Goal: Task Accomplishment & Management: Manage account settings

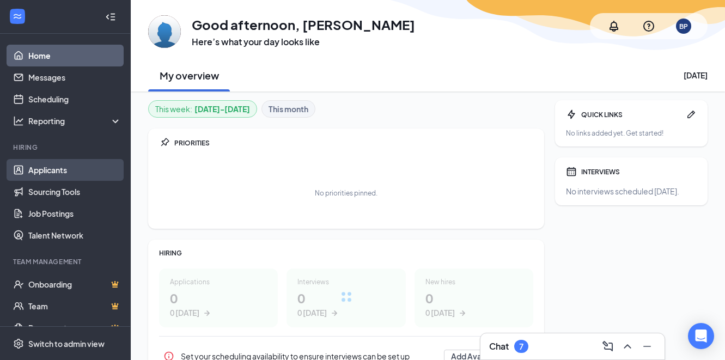
click at [37, 172] on link "Applicants" at bounding box center [74, 170] width 93 height 22
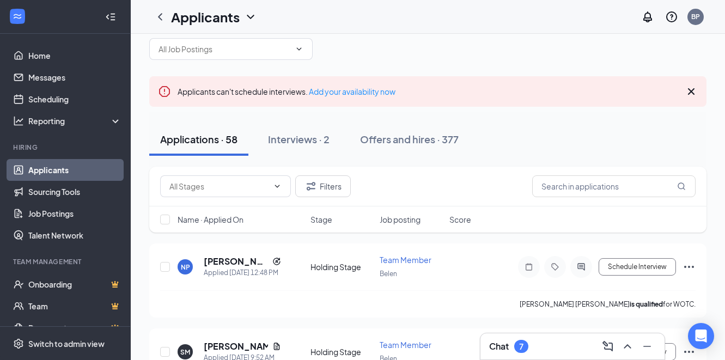
scroll to position [34, 0]
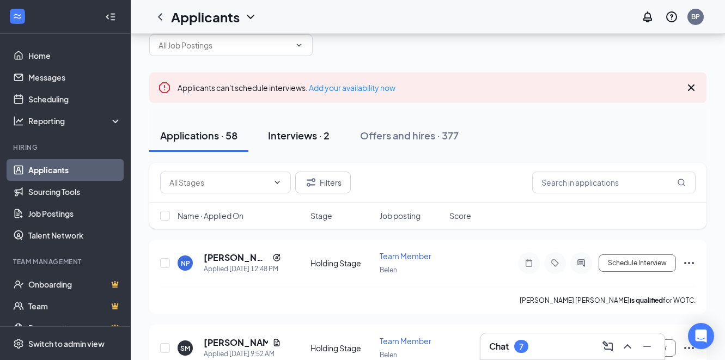
click at [284, 136] on div "Interviews · 2" at bounding box center [299, 136] width 62 height 14
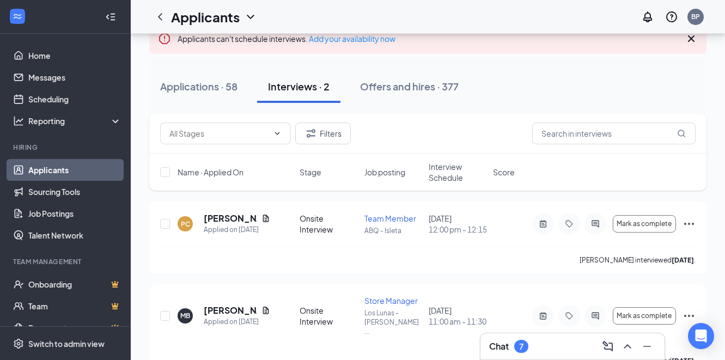
scroll to position [101, 0]
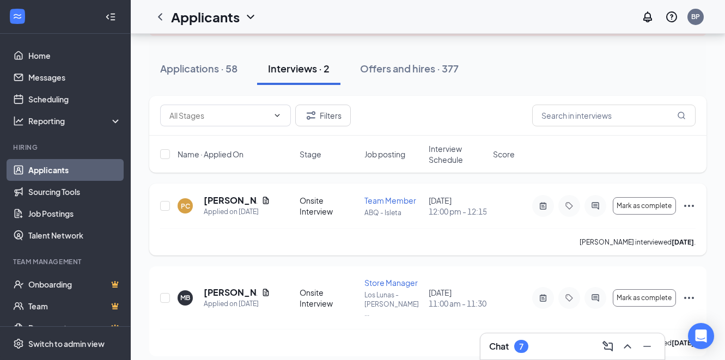
click at [688, 206] on icon "Ellipses" at bounding box center [689, 205] width 13 height 13
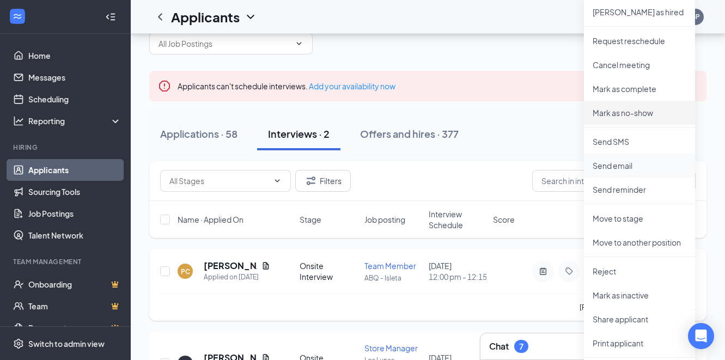
scroll to position [27, 0]
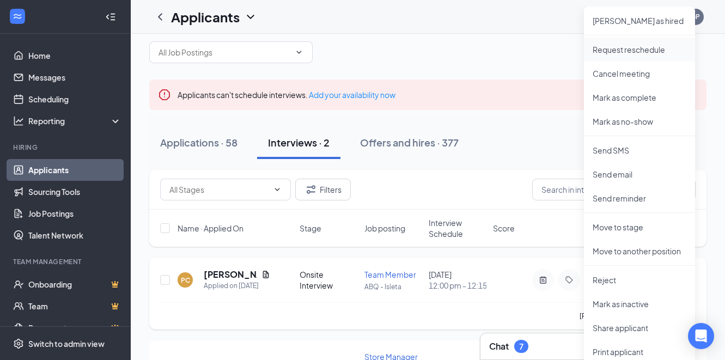
click at [636, 51] on p "Request reschedule" at bounding box center [640, 49] width 94 height 11
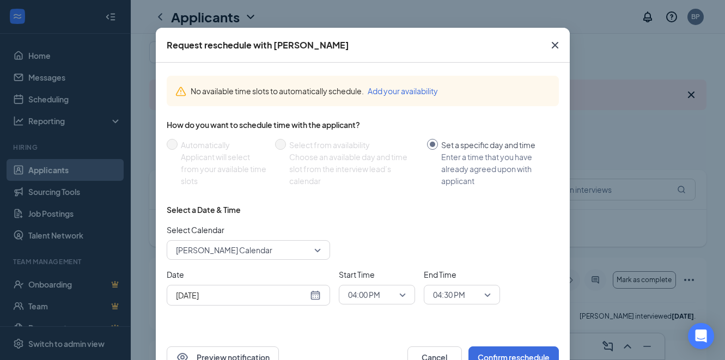
scroll to position [33, 0]
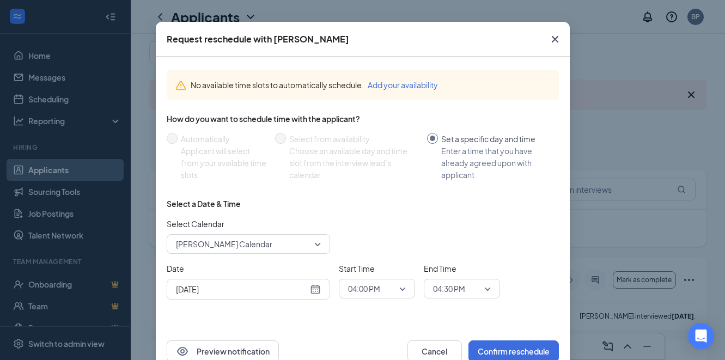
click at [314, 287] on div "[DATE]" at bounding box center [248, 289] width 145 height 12
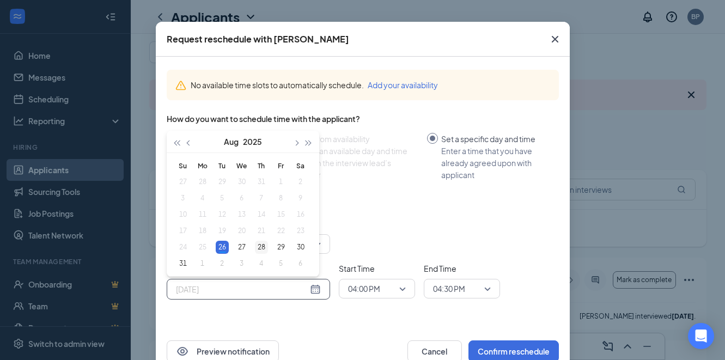
type input "[DATE]"
click at [263, 247] on div "28" at bounding box center [261, 247] width 13 height 13
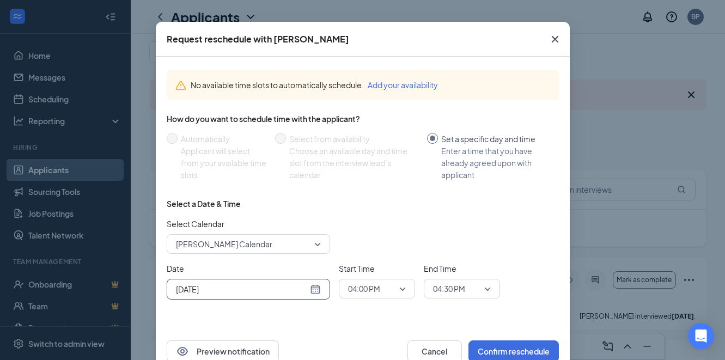
click at [403, 289] on span "04:00 PM" at bounding box center [377, 289] width 58 height 16
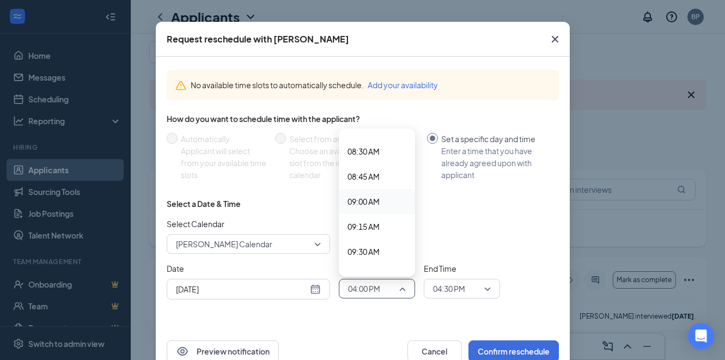
click at [377, 202] on span "09:00 AM" at bounding box center [364, 202] width 32 height 12
click at [486, 290] on span "04:30 PM" at bounding box center [462, 289] width 58 height 16
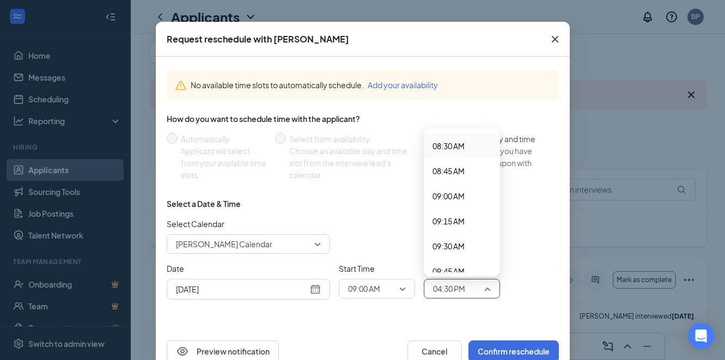
scroll to position [853, 0]
click at [454, 219] on span "09:15 AM" at bounding box center [449, 220] width 32 height 12
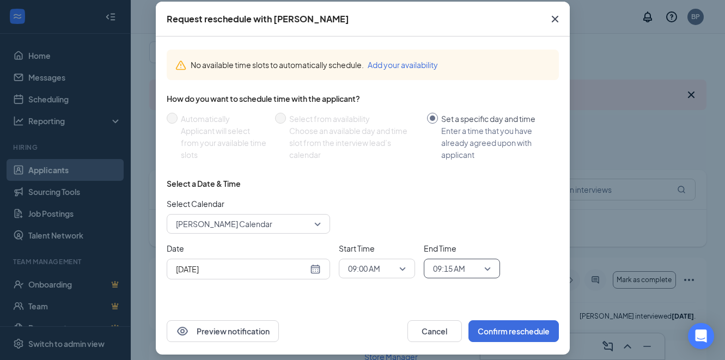
scroll to position [60, 0]
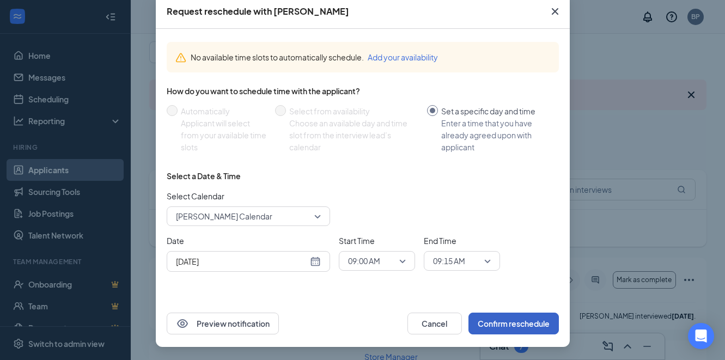
click at [504, 321] on button "Confirm reschedule" at bounding box center [514, 324] width 90 height 22
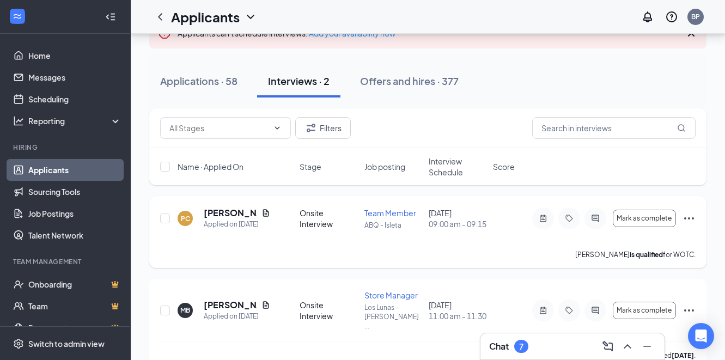
scroll to position [101, 0]
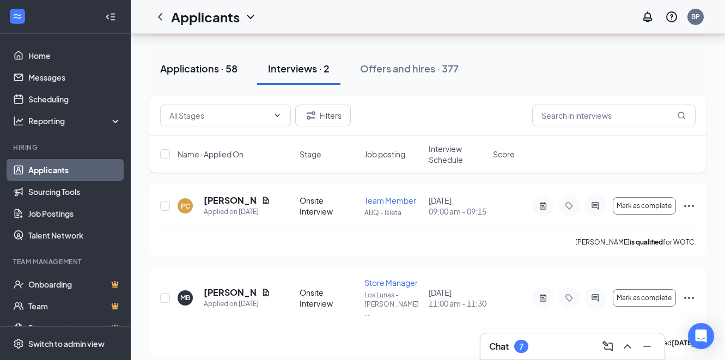
click at [197, 70] on div "Applications · 58" at bounding box center [198, 69] width 77 height 14
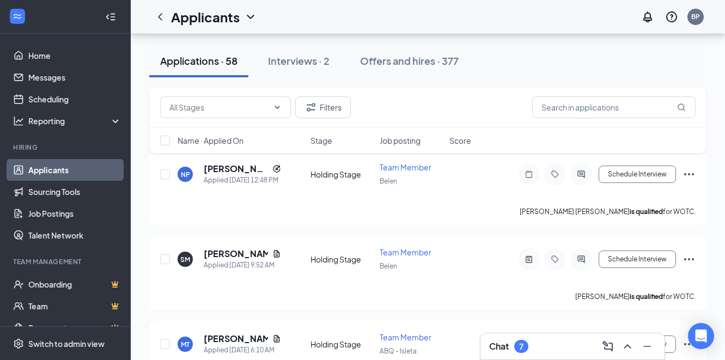
scroll to position [121, 0]
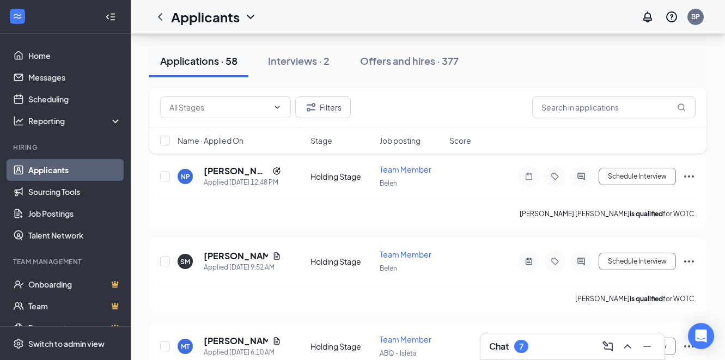
click at [391, 142] on span "Job posting" at bounding box center [400, 140] width 41 height 11
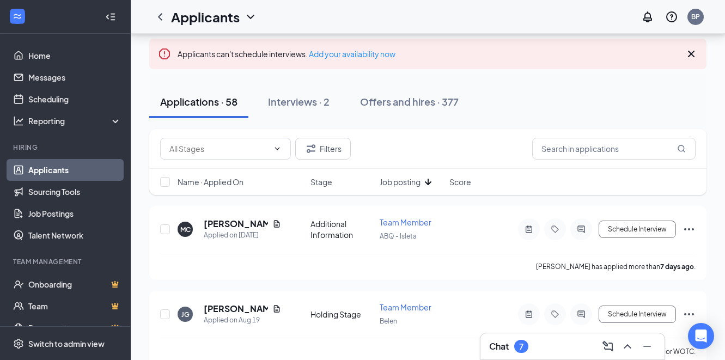
scroll to position [71, 0]
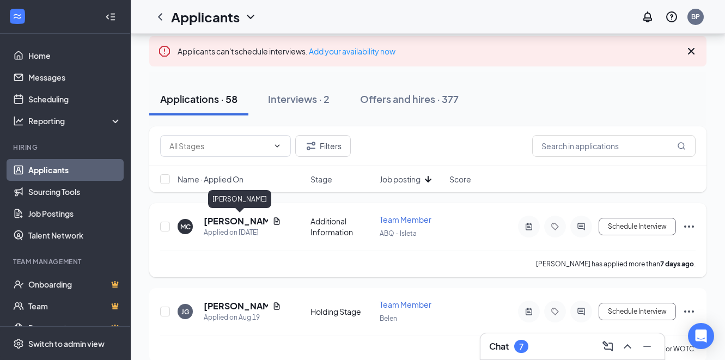
click at [258, 223] on h5 "[PERSON_NAME]" at bounding box center [236, 221] width 64 height 12
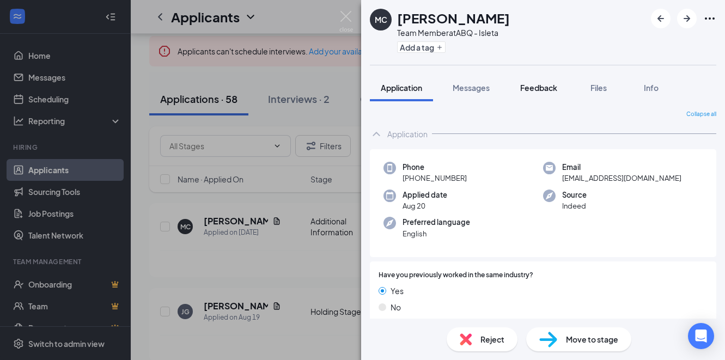
click at [530, 85] on span "Feedback" at bounding box center [538, 88] width 37 height 10
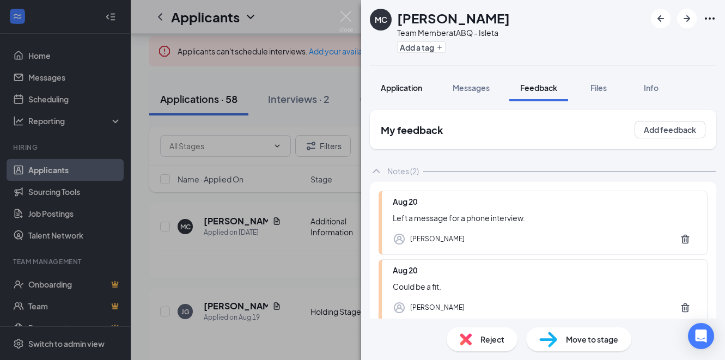
click at [410, 92] on div "Application" at bounding box center [401, 87] width 41 height 11
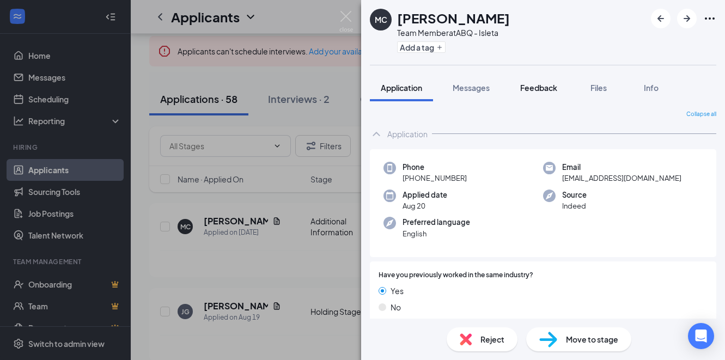
click at [534, 91] on span "Feedback" at bounding box center [538, 88] width 37 height 10
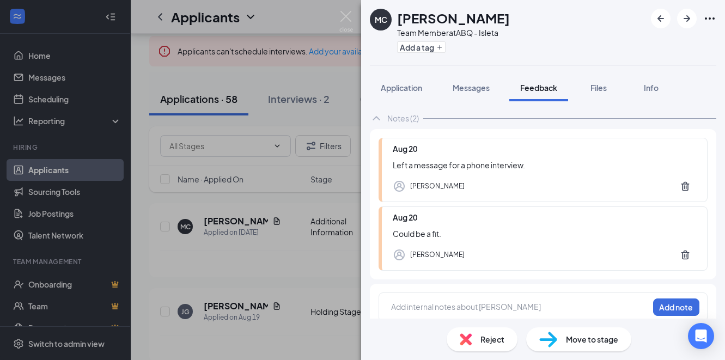
scroll to position [65, 0]
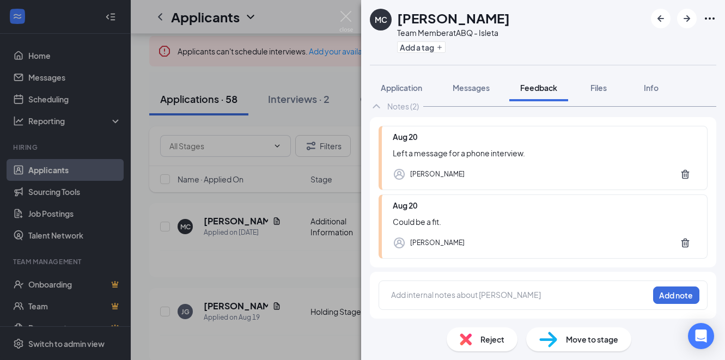
click at [459, 291] on div at bounding box center [520, 294] width 257 height 11
click at [670, 291] on button "Add note" at bounding box center [676, 295] width 46 height 17
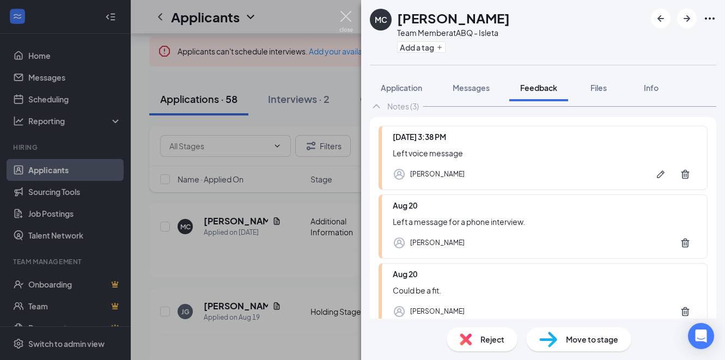
click at [347, 15] on img at bounding box center [346, 21] width 14 height 21
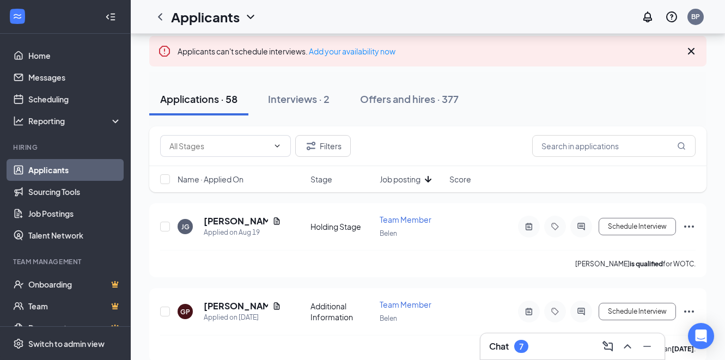
click at [393, 179] on span "Job posting" at bounding box center [400, 179] width 41 height 11
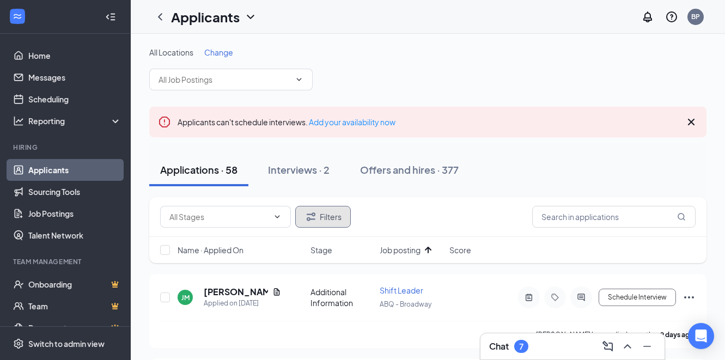
click at [329, 216] on button "Filters" at bounding box center [323, 217] width 56 height 22
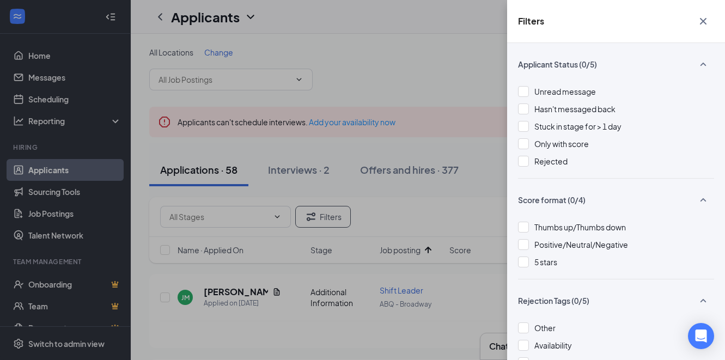
click at [482, 208] on div "Filters Applicant Status (0/5) Unread message Hasn't messaged back Stuck in sta…" at bounding box center [362, 180] width 725 height 360
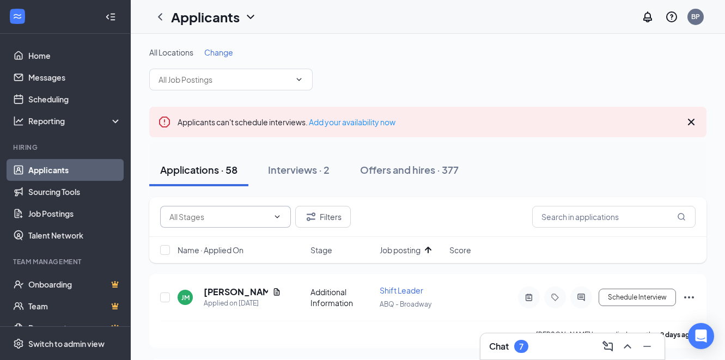
click at [202, 218] on input "text" at bounding box center [218, 217] width 99 height 12
click at [215, 189] on div "Applications · 58 Interviews · 2 Offers and hires · 377" at bounding box center [427, 170] width 557 height 54
click at [205, 168] on div "Applications · 58" at bounding box center [198, 170] width 77 height 14
click at [298, 80] on icon "ChevronDown" at bounding box center [299, 79] width 9 height 9
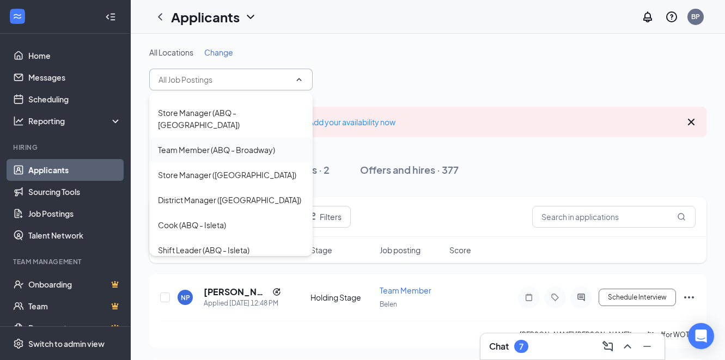
scroll to position [68, 0]
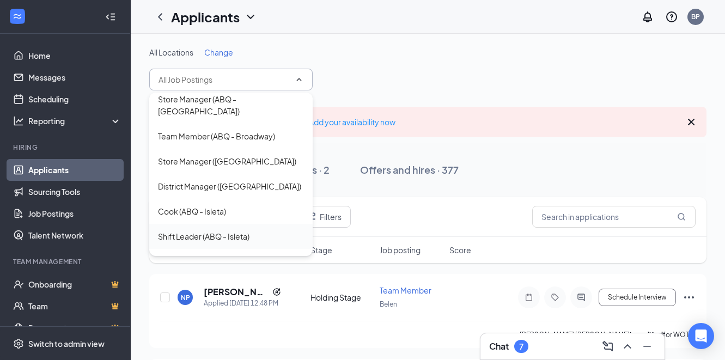
click at [245, 230] on div "Shift Leader (ABQ - Isleta)" at bounding box center [204, 236] width 92 height 12
type input "Shift Leader (ABQ - Isleta)"
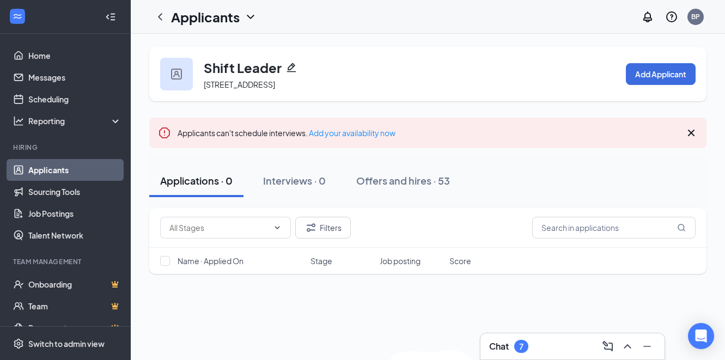
click at [245, 14] on icon "ChevronDown" at bounding box center [250, 16] width 13 height 13
click at [210, 46] on link "Applicants" at bounding box center [237, 47] width 118 height 11
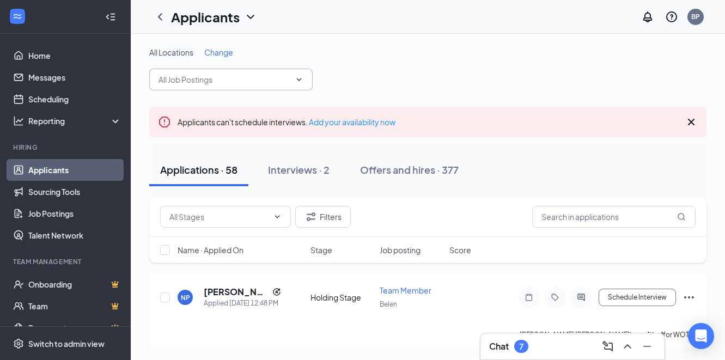
click at [230, 82] on input "text" at bounding box center [225, 80] width 132 height 12
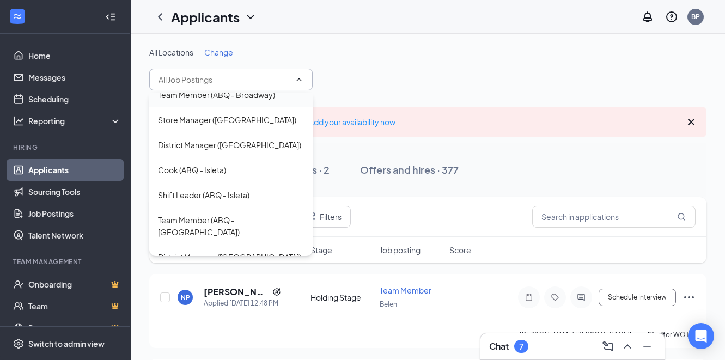
scroll to position [114, 0]
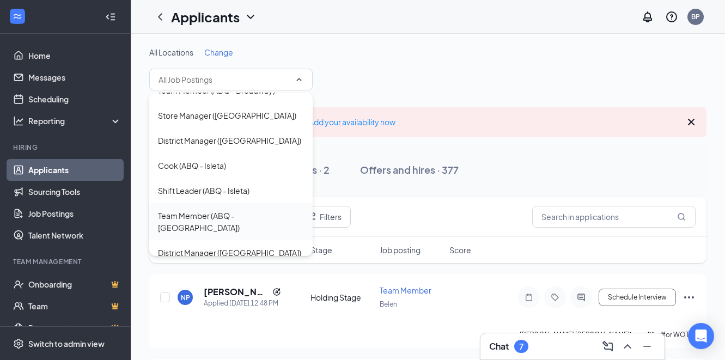
click at [209, 210] on div "Team Member (ABQ - [GEOGRAPHIC_DATA])" at bounding box center [231, 222] width 146 height 24
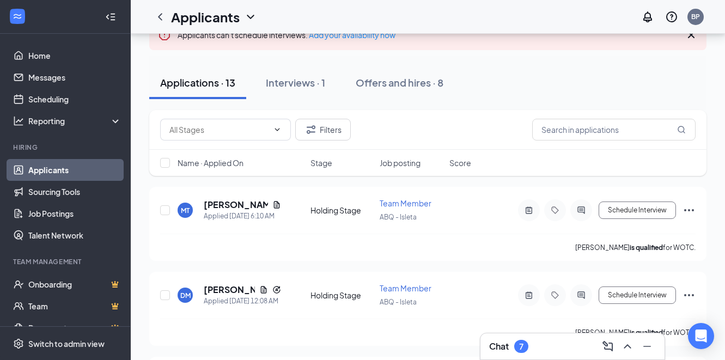
scroll to position [101, 0]
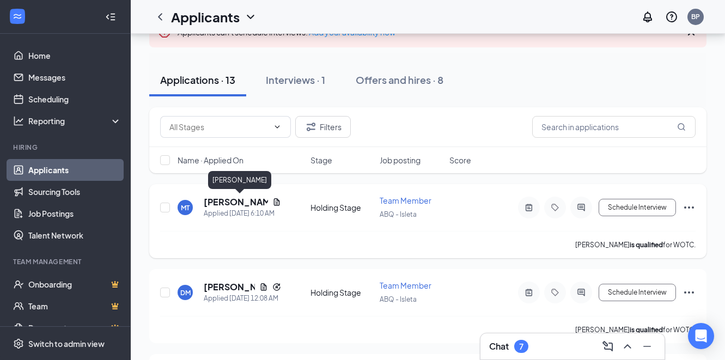
click at [248, 205] on h5 "[PERSON_NAME]" at bounding box center [236, 202] width 64 height 12
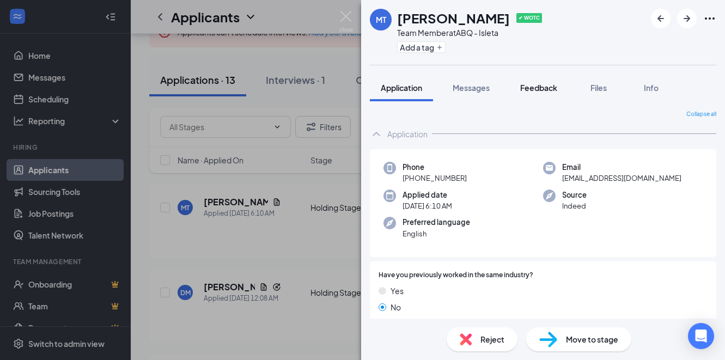
click at [549, 89] on span "Feedback" at bounding box center [538, 88] width 37 height 10
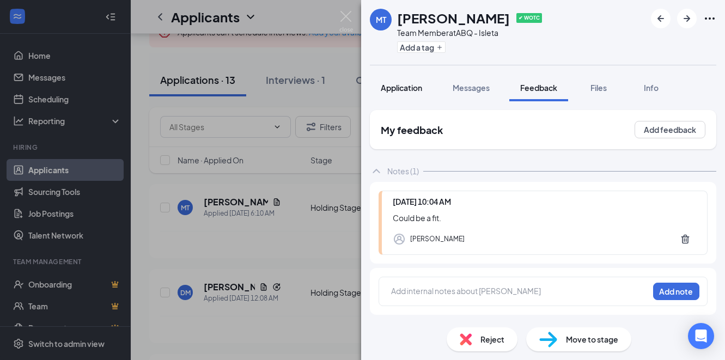
click at [408, 90] on span "Application" at bounding box center [401, 88] width 41 height 10
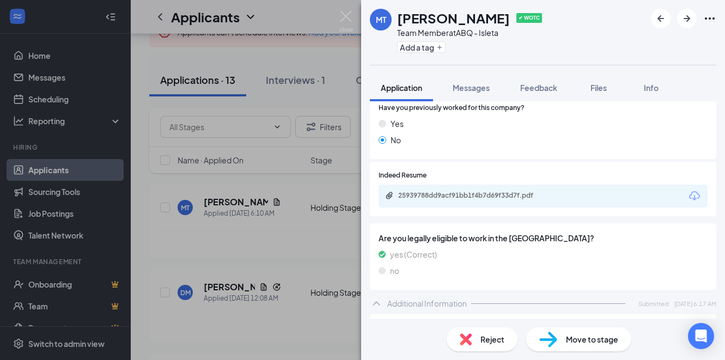
scroll to position [386, 0]
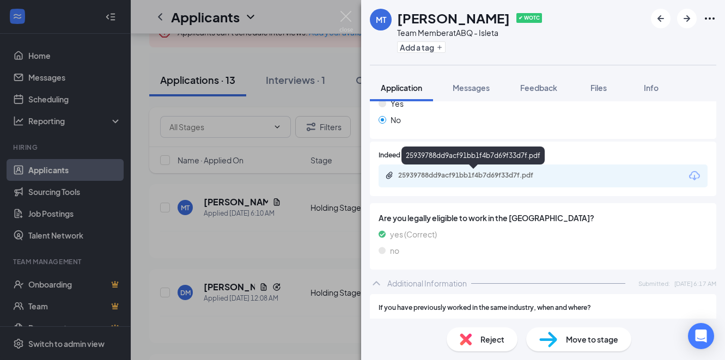
click at [420, 180] on div "25939788dd9acf91bb1f4b7d69f33d7f.pdf" at bounding box center [473, 176] width 177 height 10
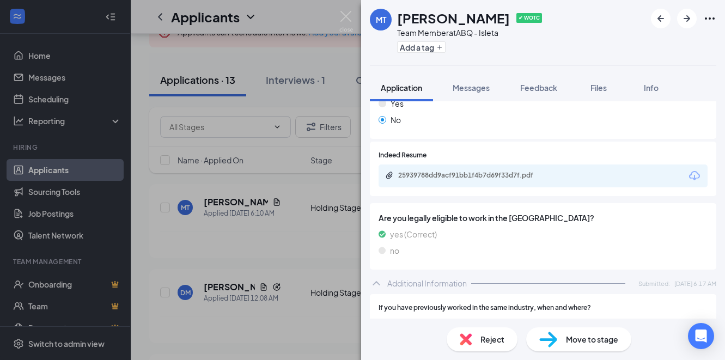
click at [340, 175] on div "MT [PERSON_NAME] ✔ WOTC Team Member at ABQ - Isleta Add a tag Application Messa…" at bounding box center [362, 180] width 725 height 360
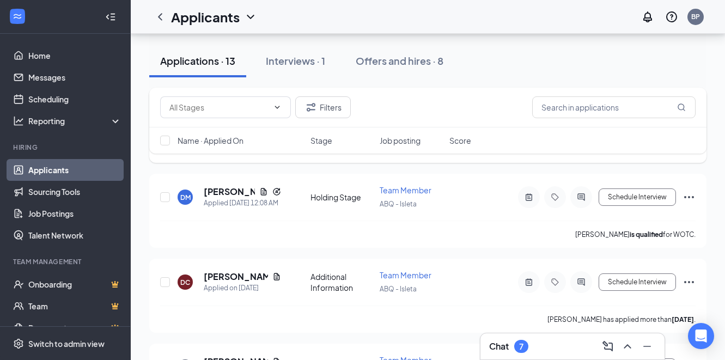
scroll to position [198, 0]
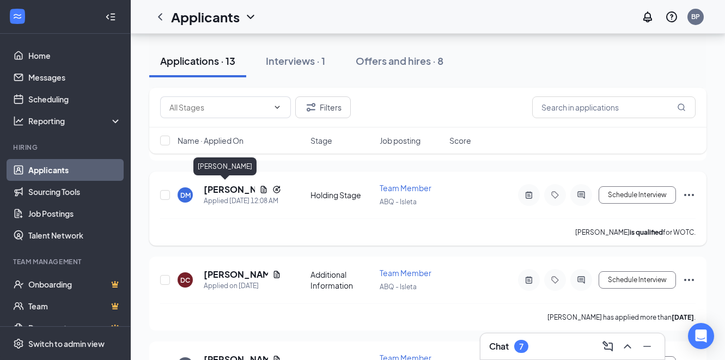
click at [240, 189] on h5 "[PERSON_NAME]" at bounding box center [229, 190] width 51 height 12
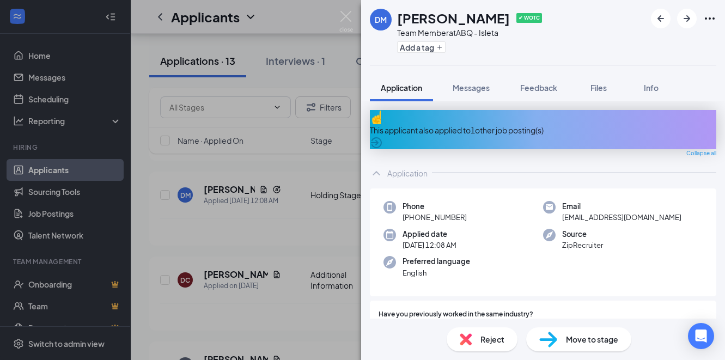
click at [485, 124] on div "This applicant also applied to 1 other job posting(s)" at bounding box center [543, 130] width 347 height 12
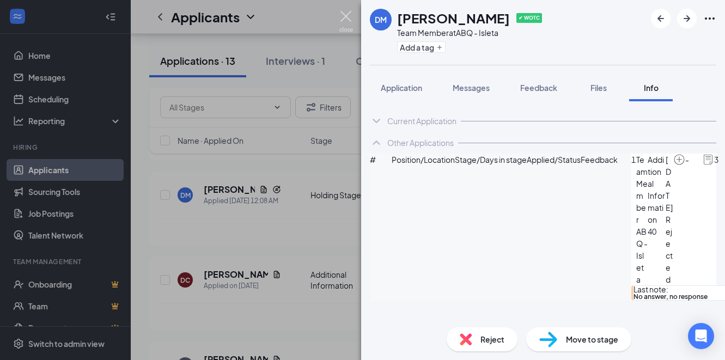
click at [347, 14] on img at bounding box center [346, 21] width 14 height 21
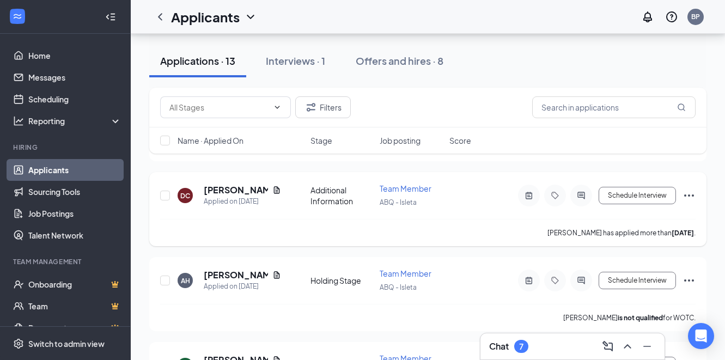
scroll to position [284, 0]
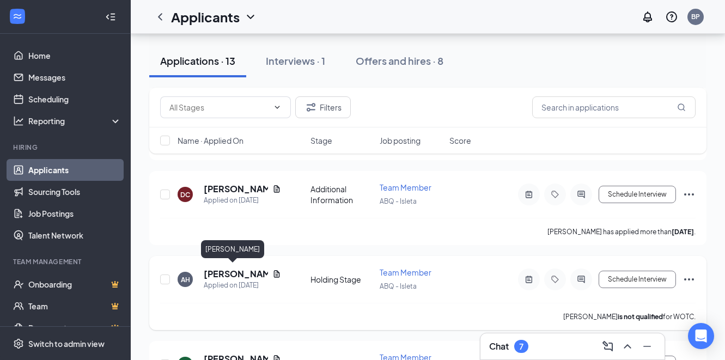
click at [249, 270] on h5 "[PERSON_NAME]" at bounding box center [236, 274] width 64 height 12
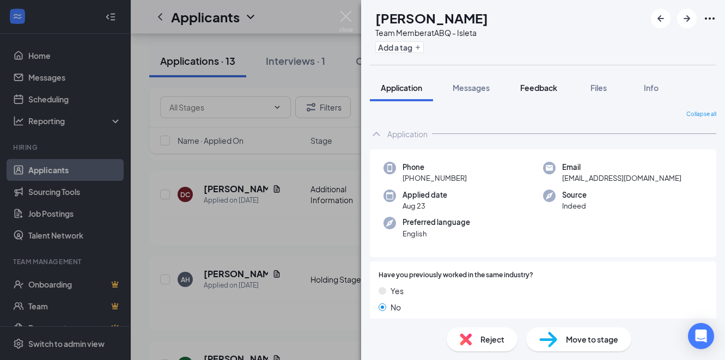
click at [540, 89] on span "Feedback" at bounding box center [538, 88] width 37 height 10
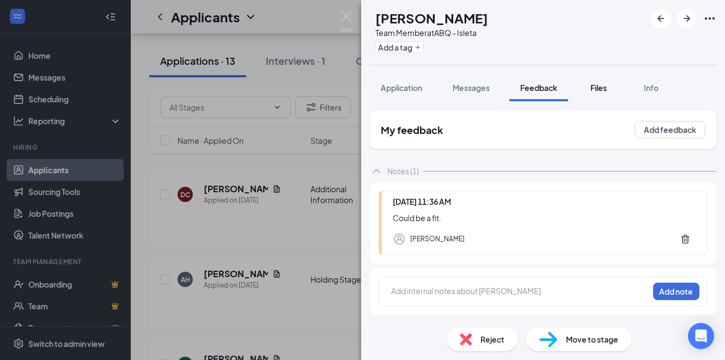
click at [600, 87] on span "Files" at bounding box center [599, 88] width 16 height 10
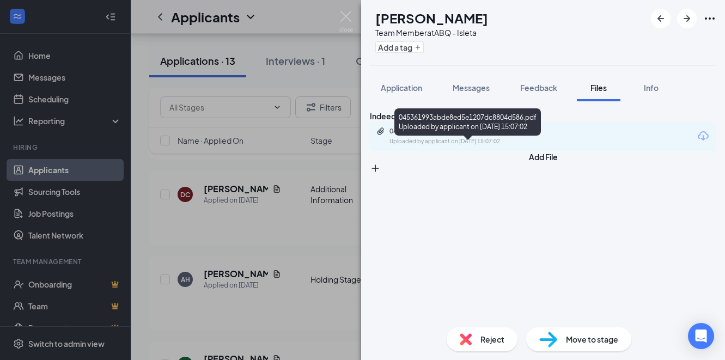
click at [452, 146] on div "045361993abde8ed5e1207dc8804d586.pdf Uploaded by applicant on [DATE] 15:07:02" at bounding box center [464, 136] width 177 height 19
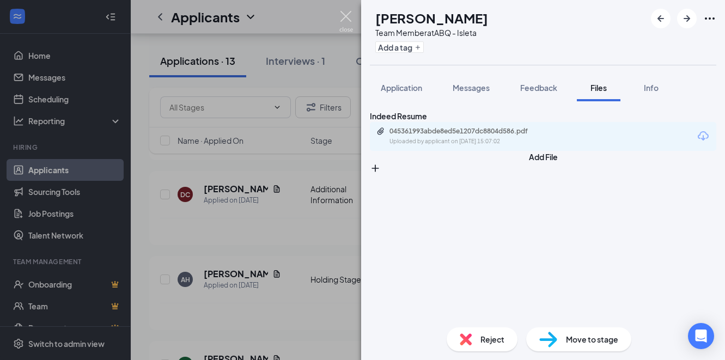
click at [346, 11] on img at bounding box center [346, 21] width 14 height 21
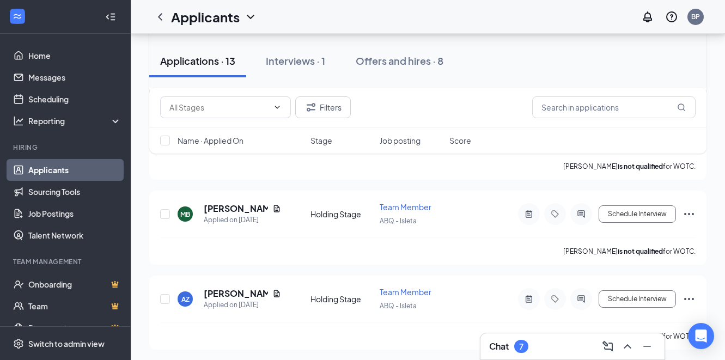
scroll to position [437, 0]
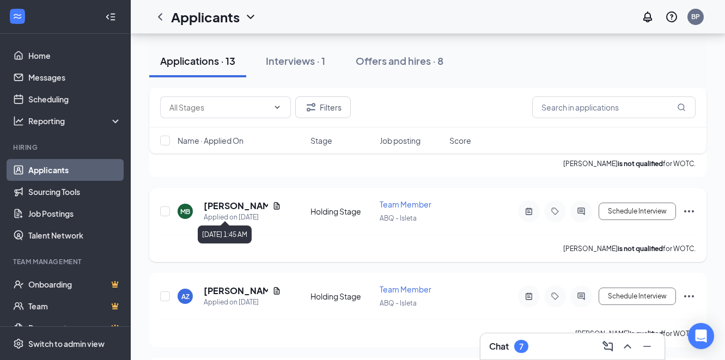
click at [232, 212] on div "Applied on [DATE]" at bounding box center [242, 217] width 77 height 11
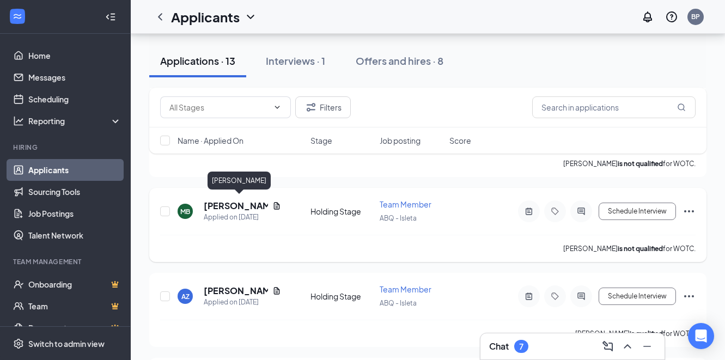
click at [233, 204] on h5 "[PERSON_NAME]" at bounding box center [236, 206] width 64 height 12
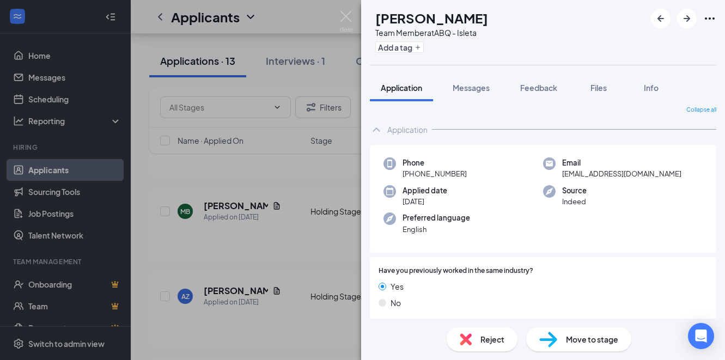
scroll to position [8, 0]
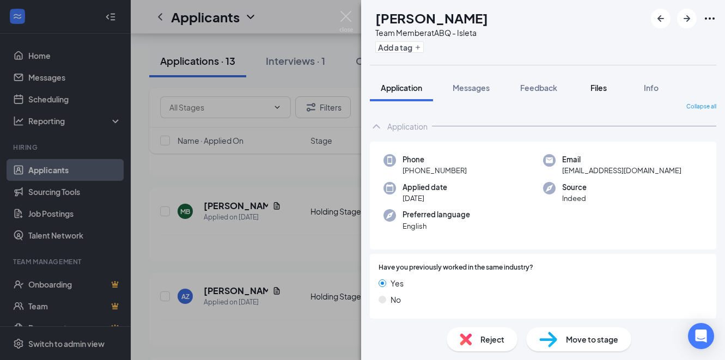
click at [602, 88] on span "Files" at bounding box center [599, 88] width 16 height 10
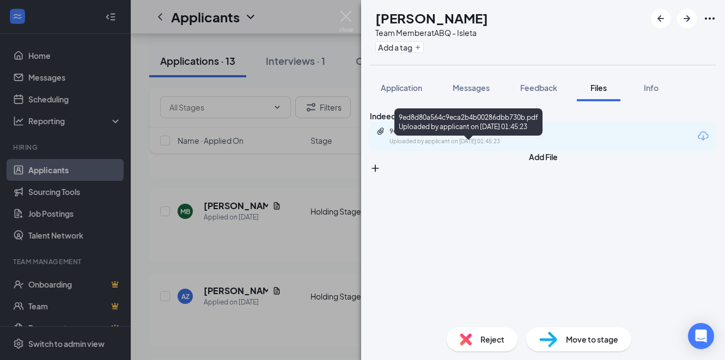
click at [553, 146] on div "9ed8d80a564c9eca2b4b00286dbb730b.pdf Uploaded by applicant on [DATE] 01:45:23" at bounding box center [464, 136] width 177 height 19
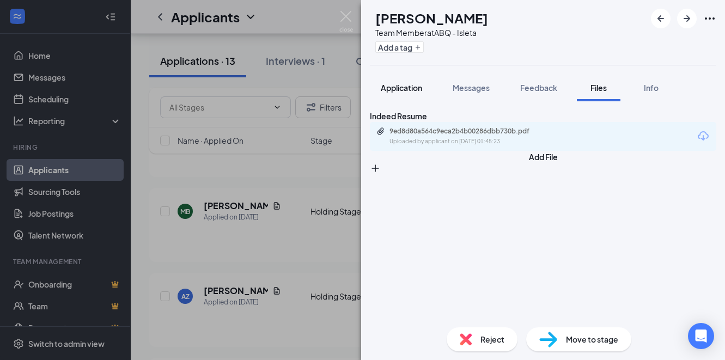
click at [399, 87] on span "Application" at bounding box center [401, 88] width 41 height 10
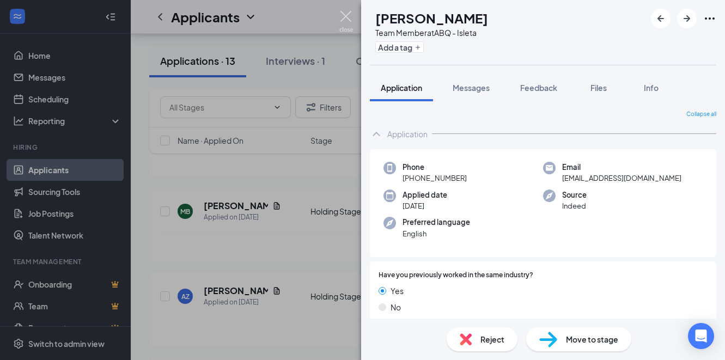
click at [344, 18] on img at bounding box center [346, 21] width 14 height 21
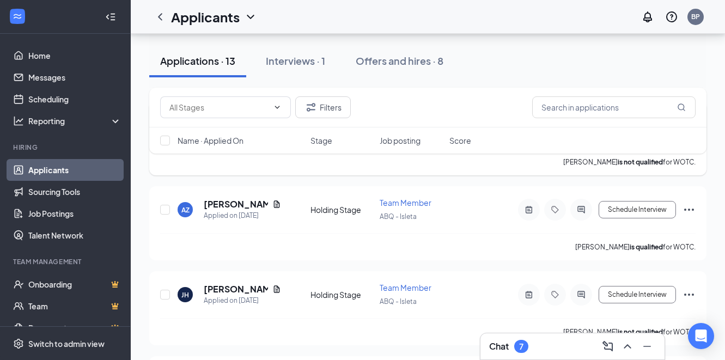
scroll to position [525, 0]
click at [233, 199] on h5 "[PERSON_NAME]" at bounding box center [236, 203] width 64 height 12
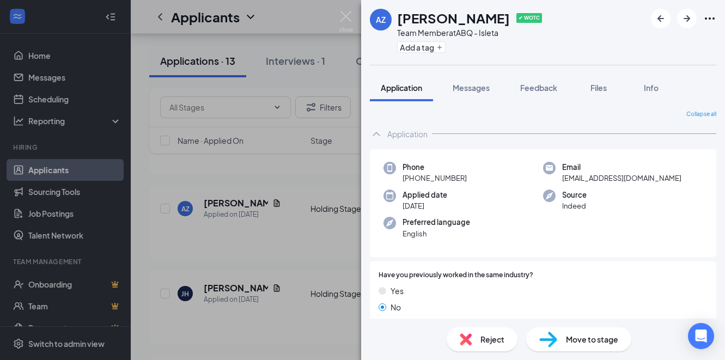
click at [412, 88] on span "Application" at bounding box center [401, 88] width 41 height 10
click at [526, 88] on span "Feedback" at bounding box center [538, 88] width 37 height 10
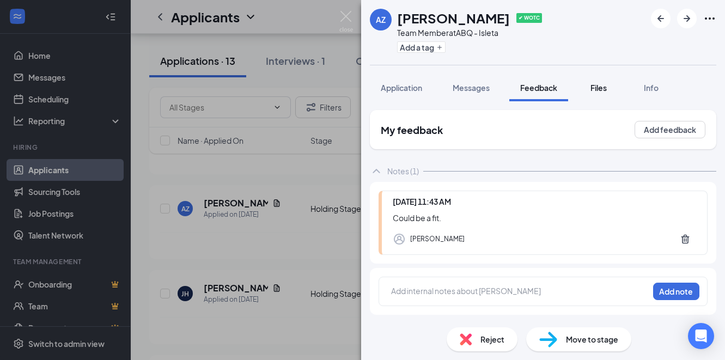
click at [603, 88] on span "Files" at bounding box center [599, 88] width 16 height 10
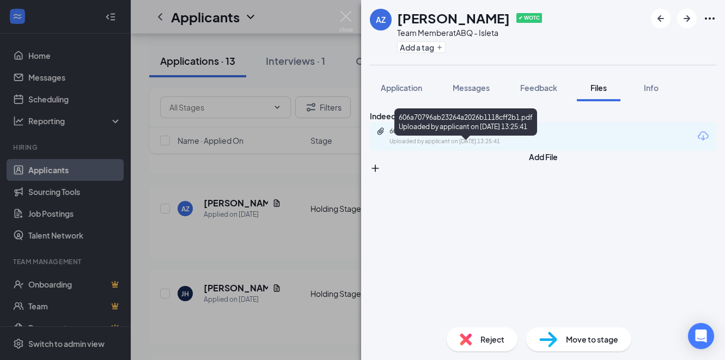
click at [542, 146] on div "Uploaded by applicant on [DATE] 13:25:41" at bounding box center [471, 141] width 163 height 9
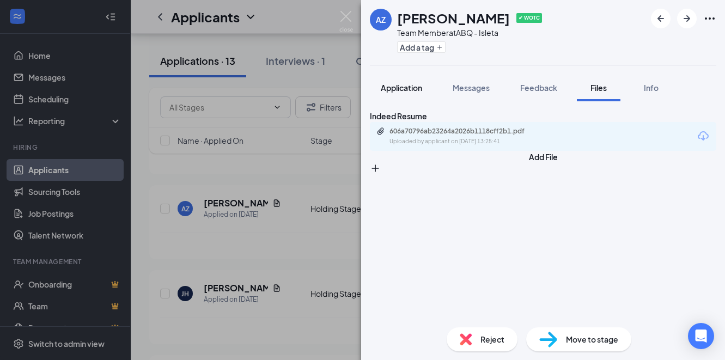
click at [405, 88] on span "Application" at bounding box center [401, 88] width 41 height 10
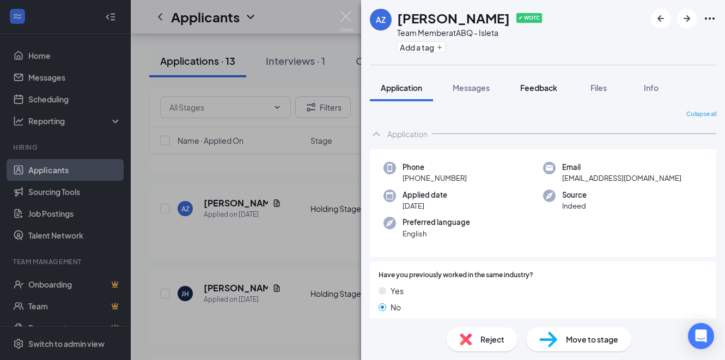
click at [531, 94] on button "Feedback" at bounding box center [538, 87] width 59 height 27
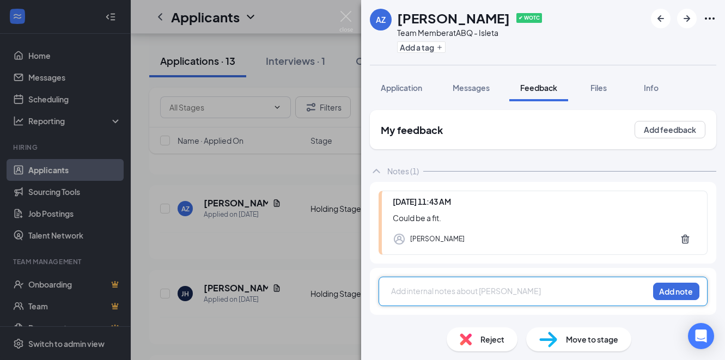
click at [428, 292] on div at bounding box center [520, 291] width 257 height 11
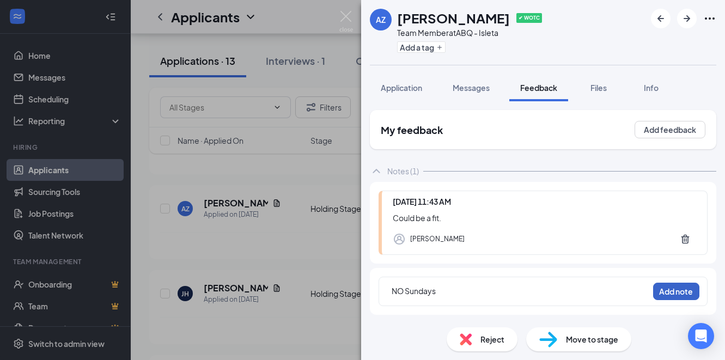
click at [673, 288] on button "Add note" at bounding box center [676, 291] width 46 height 17
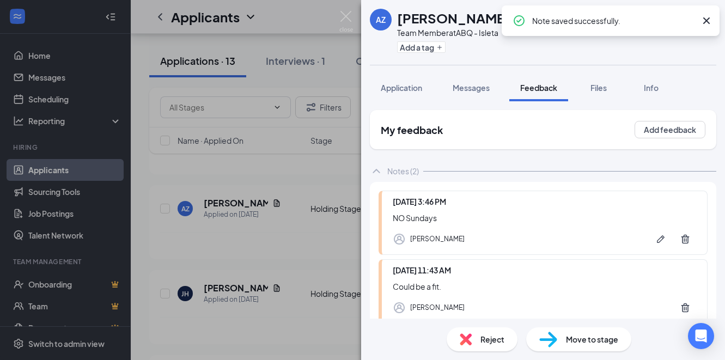
click at [489, 337] on span "Reject" at bounding box center [493, 339] width 24 height 12
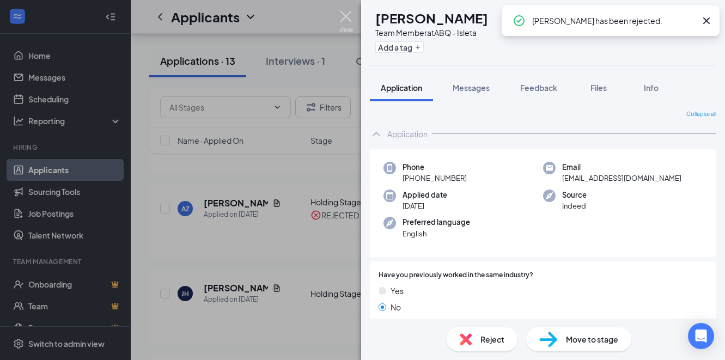
click at [344, 13] on img at bounding box center [346, 21] width 14 height 21
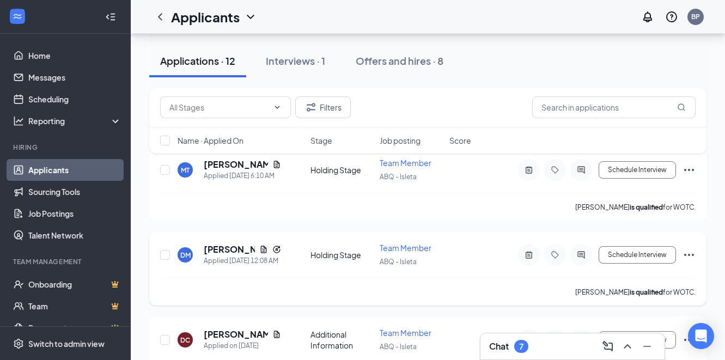
scroll to position [142, 0]
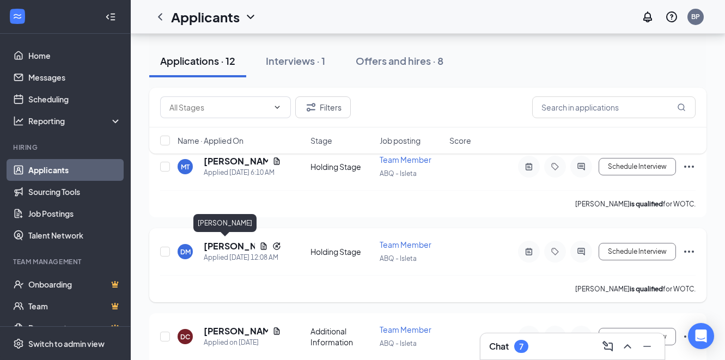
click at [242, 242] on h5 "[PERSON_NAME]" at bounding box center [229, 246] width 51 height 12
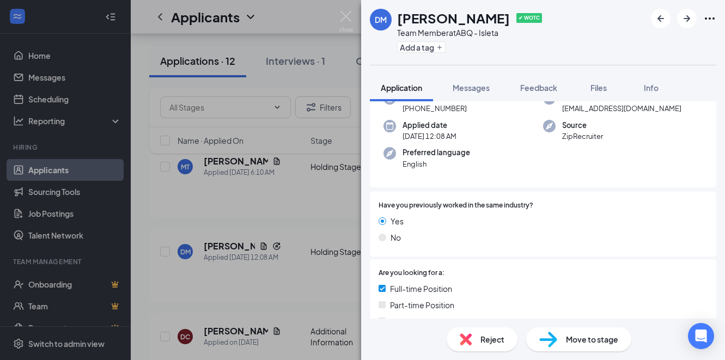
scroll to position [107, 0]
click at [338, 280] on div "[PERSON_NAME] ✔ WOTC Team Member at ABQ - Isleta Add a tag Application Messages…" at bounding box center [362, 180] width 725 height 360
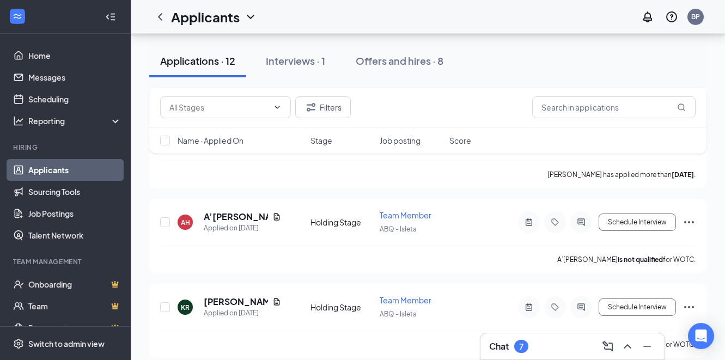
scroll to position [937, 0]
click at [236, 295] on h5 "[PERSON_NAME]" at bounding box center [236, 301] width 64 height 12
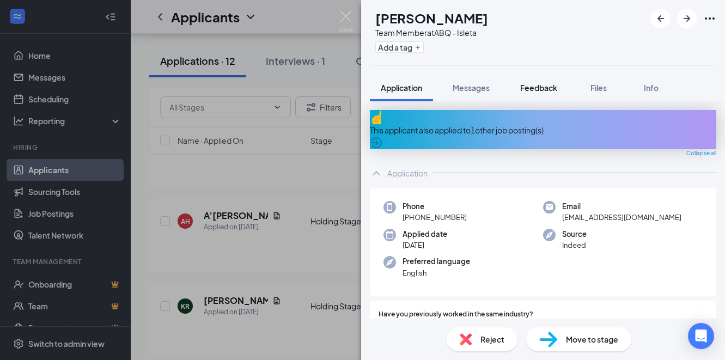
click at [540, 90] on span "Feedback" at bounding box center [538, 88] width 37 height 10
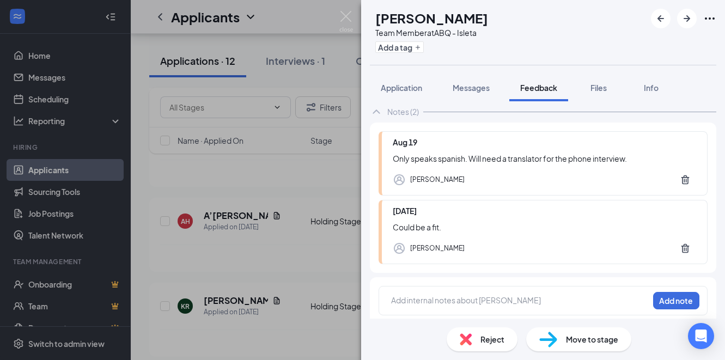
scroll to position [65, 0]
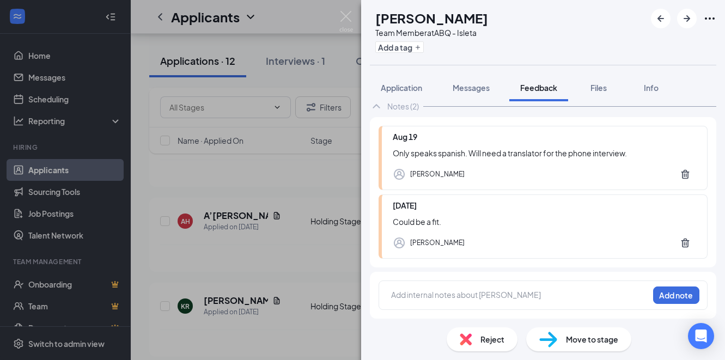
click at [467, 339] on img at bounding box center [466, 339] width 12 height 12
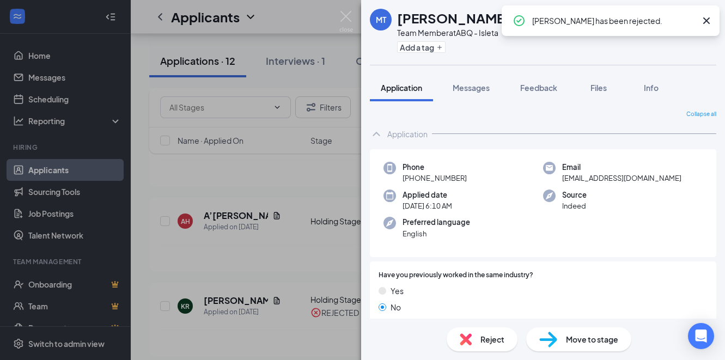
click at [275, 240] on div "MT [PERSON_NAME] ✔ WOTC Team Member at ABQ - Isleta Add a tag Application Messa…" at bounding box center [362, 180] width 725 height 360
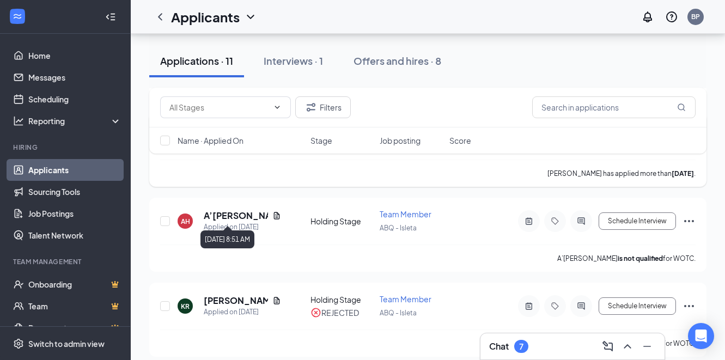
scroll to position [853, 0]
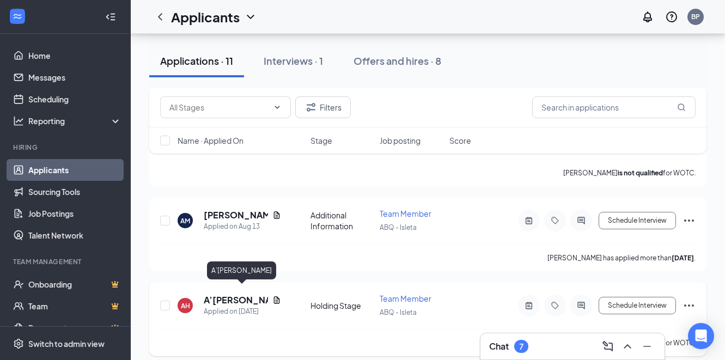
click at [227, 294] on h5 "A’[PERSON_NAME]" at bounding box center [236, 300] width 64 height 12
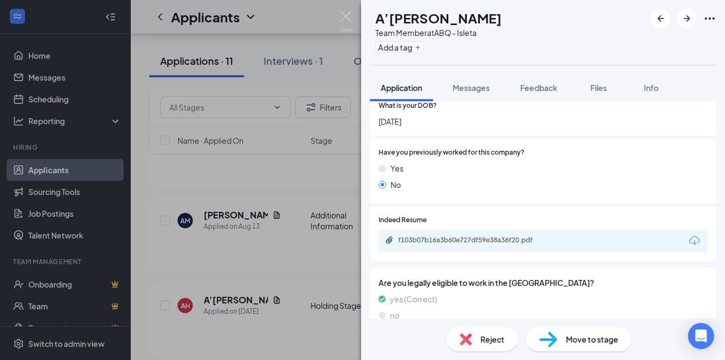
scroll to position [331, 0]
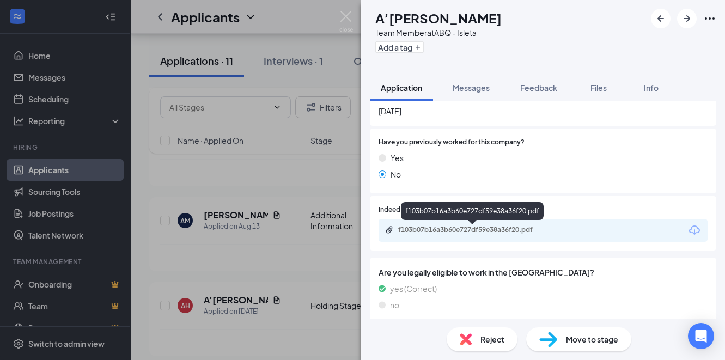
click at [439, 226] on div "f103b07b16a3b60e727df59e38a36f20.pdf" at bounding box center [474, 230] width 153 height 9
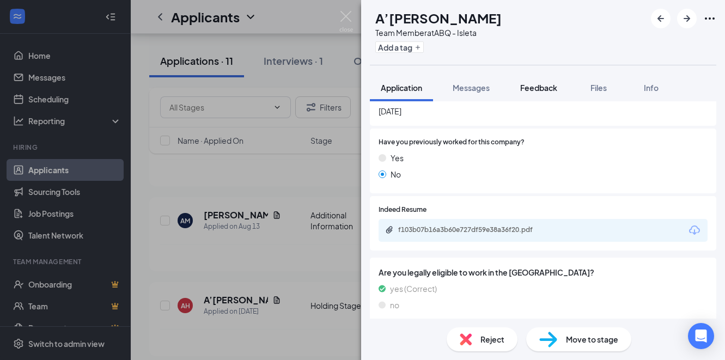
click at [533, 84] on span "Feedback" at bounding box center [538, 88] width 37 height 10
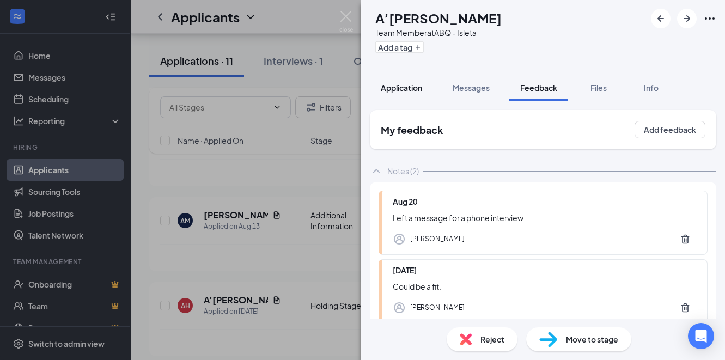
click at [409, 88] on span "Application" at bounding box center [401, 88] width 41 height 10
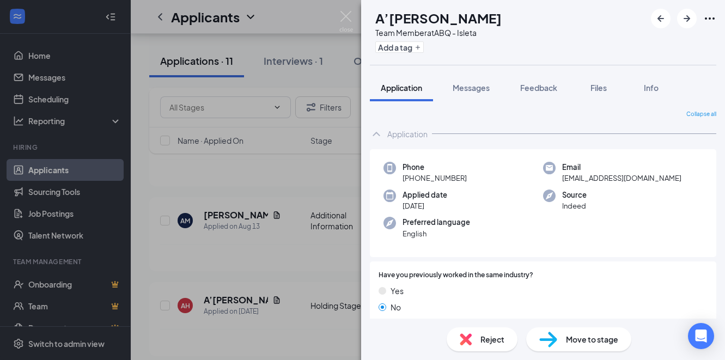
scroll to position [1, 0]
click at [535, 86] on span "Feedback" at bounding box center [538, 88] width 37 height 10
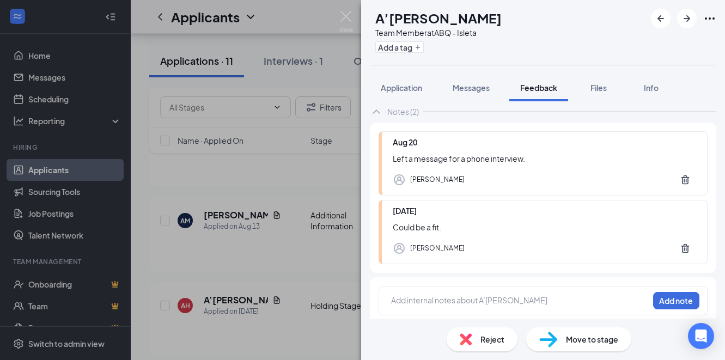
scroll to position [65, 0]
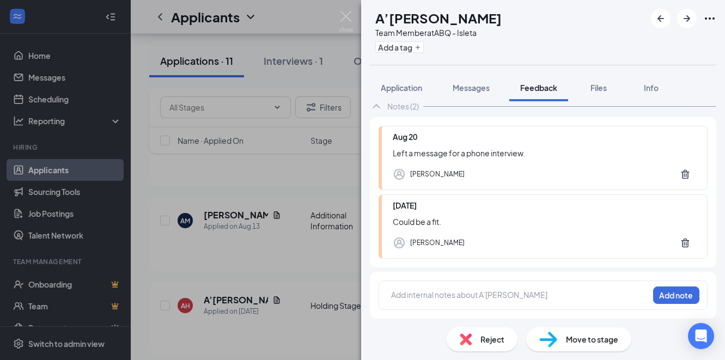
click at [456, 293] on div at bounding box center [520, 294] width 257 height 11
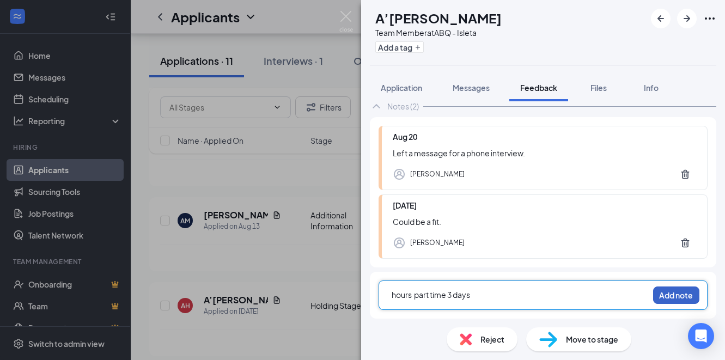
click at [668, 291] on button "Add note" at bounding box center [676, 295] width 46 height 17
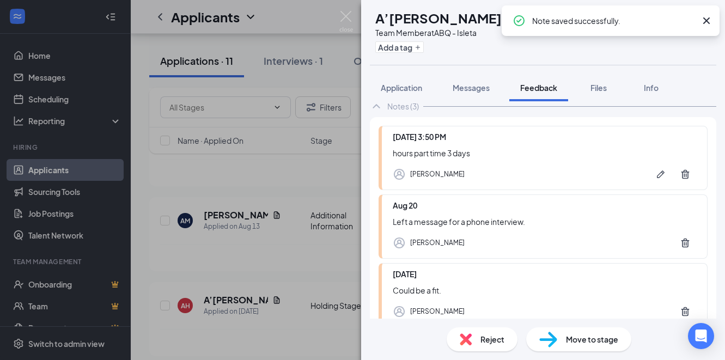
scroll to position [62, 0]
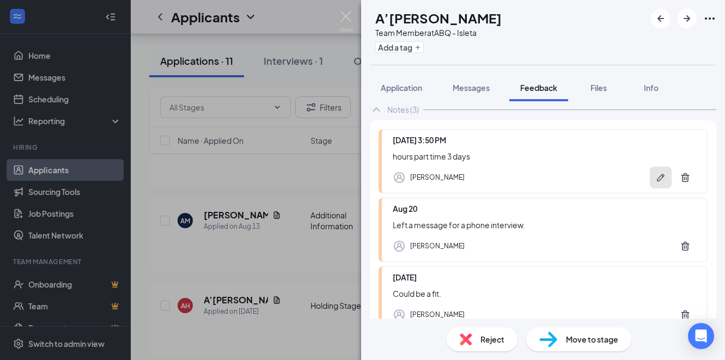
click at [660, 177] on icon "Pen" at bounding box center [661, 178] width 8 height 8
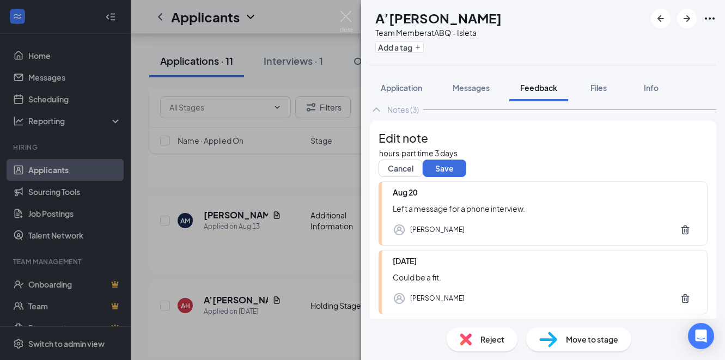
click at [476, 159] on div "hours part time 3 days" at bounding box center [543, 153] width 328 height 11
click at [466, 177] on button "Save" at bounding box center [445, 168] width 44 height 17
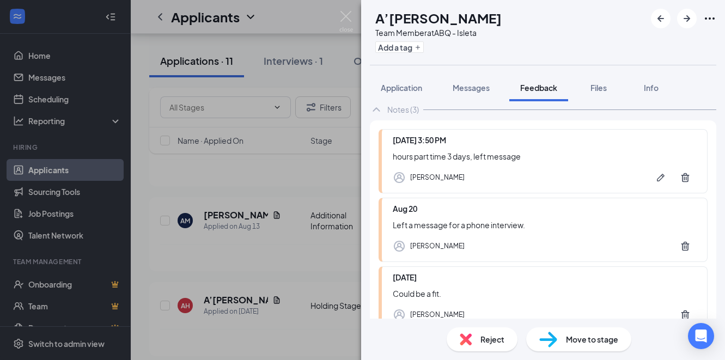
scroll to position [64, 0]
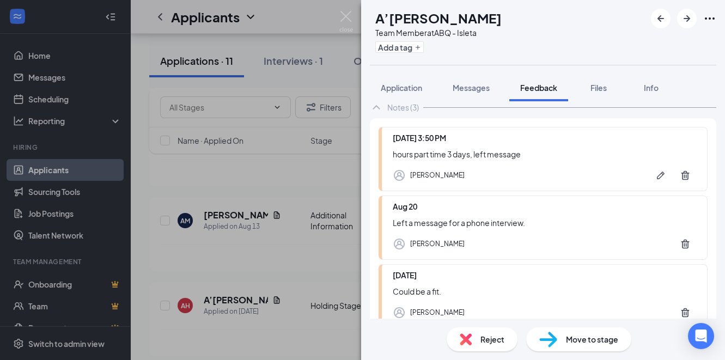
click at [492, 342] on span "Reject" at bounding box center [493, 339] width 24 height 12
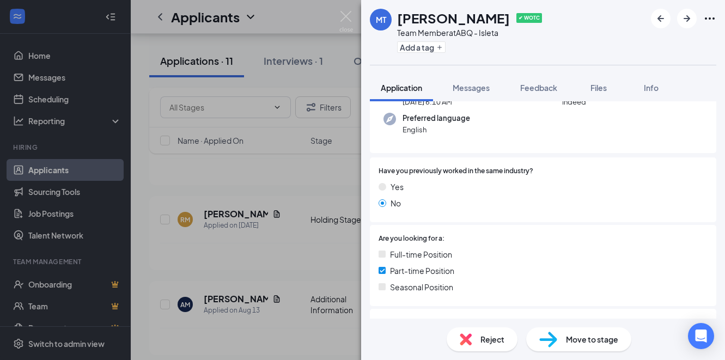
scroll to position [107, 0]
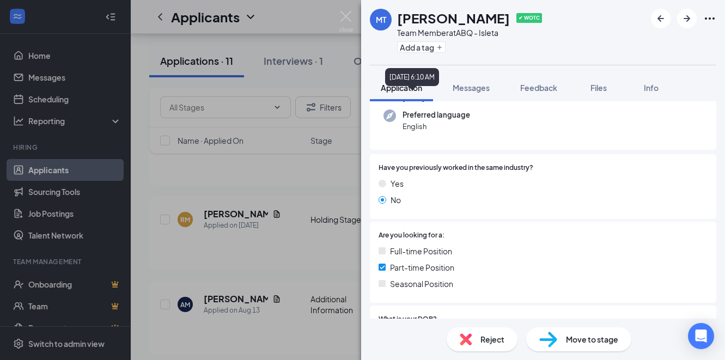
click at [412, 88] on div "[DATE] 6:10 AM" at bounding box center [412, 79] width 54 height 22
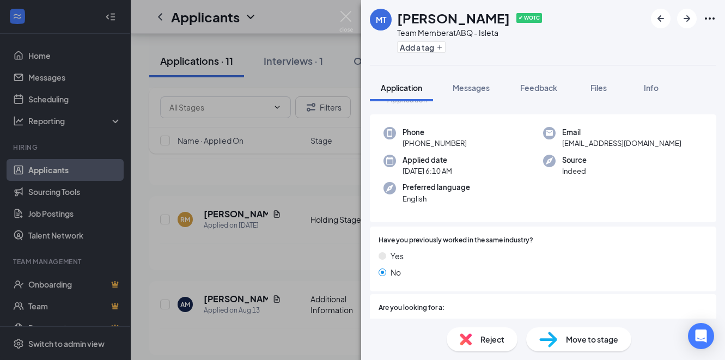
scroll to position [0, 0]
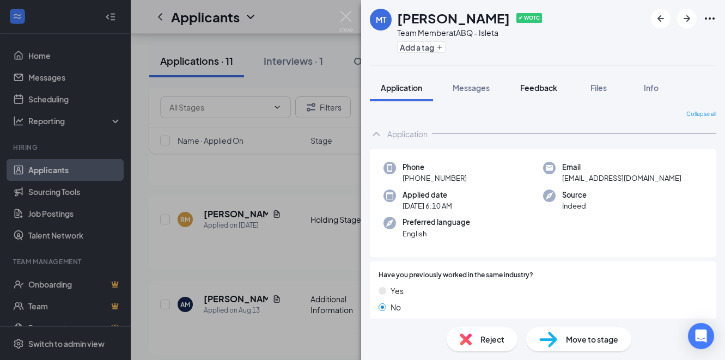
click at [528, 86] on span "Feedback" at bounding box center [538, 88] width 37 height 10
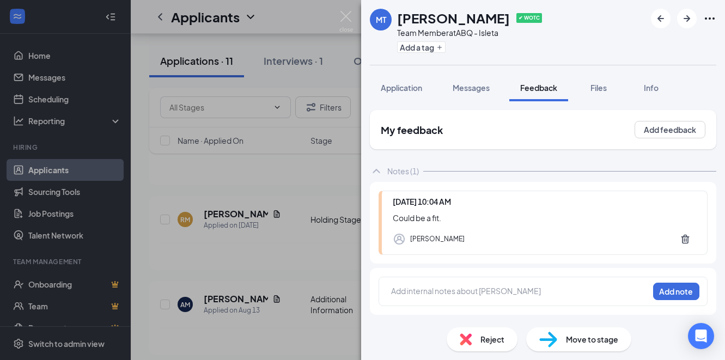
click at [465, 289] on div at bounding box center [520, 291] width 257 height 11
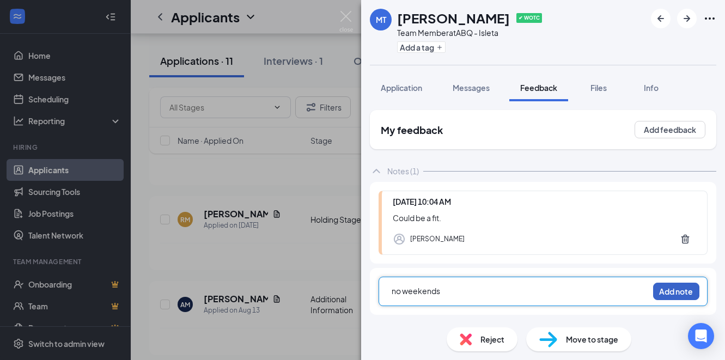
click at [670, 294] on button "Add note" at bounding box center [676, 291] width 46 height 17
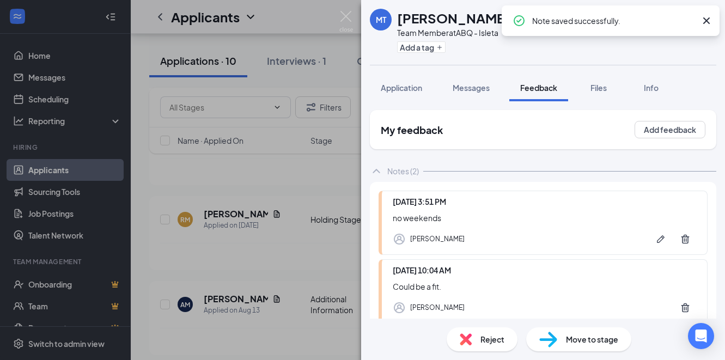
click at [490, 335] on span "Reject" at bounding box center [493, 339] width 24 height 12
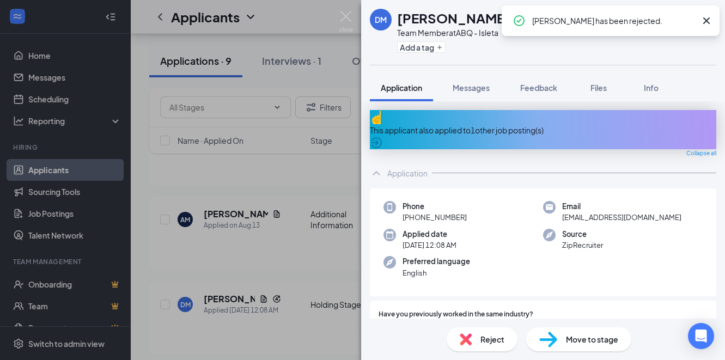
click at [347, 10] on div "[PERSON_NAME] ✔ WOTC Team Member at ABQ - Isleta Add a tag Application Messages…" at bounding box center [362, 180] width 725 height 360
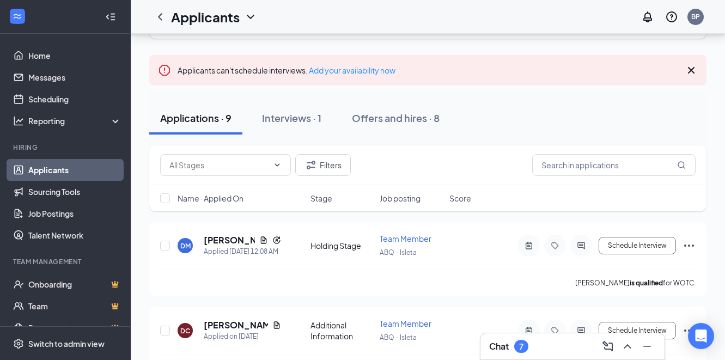
scroll to position [69, 0]
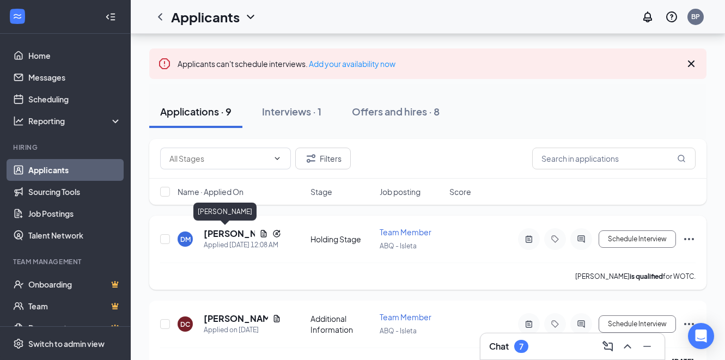
click at [228, 238] on h5 "[PERSON_NAME]" at bounding box center [229, 234] width 51 height 12
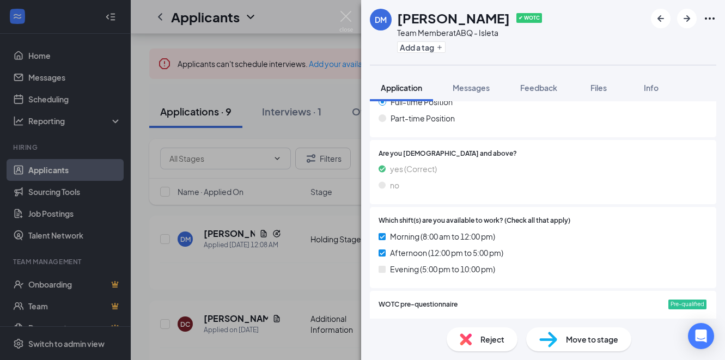
scroll to position [891, 0]
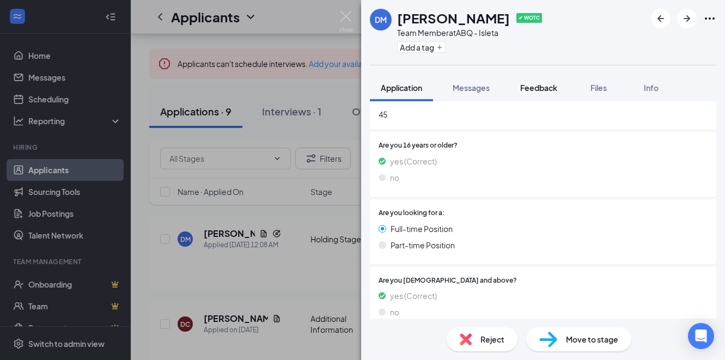
click at [539, 90] on span "Feedback" at bounding box center [538, 88] width 37 height 10
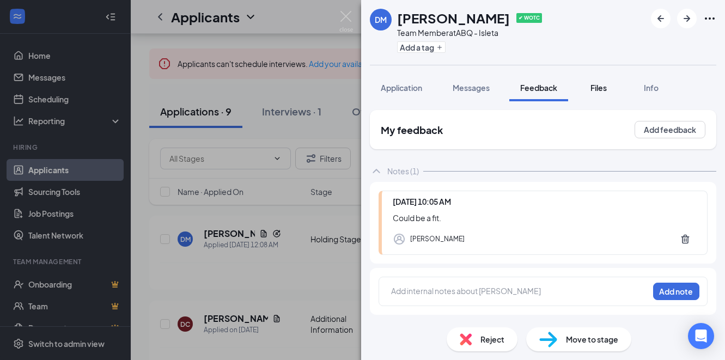
click at [610, 87] on div "Files" at bounding box center [599, 87] width 22 height 11
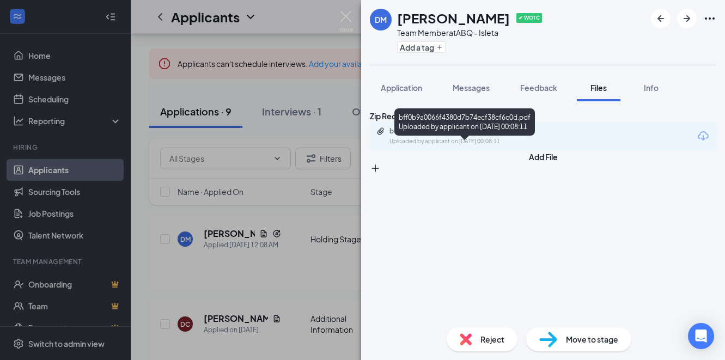
click at [527, 136] on div "bff0b9a0066f4380d7b74ecf38cf6c0d.pdf" at bounding box center [466, 131] width 153 height 9
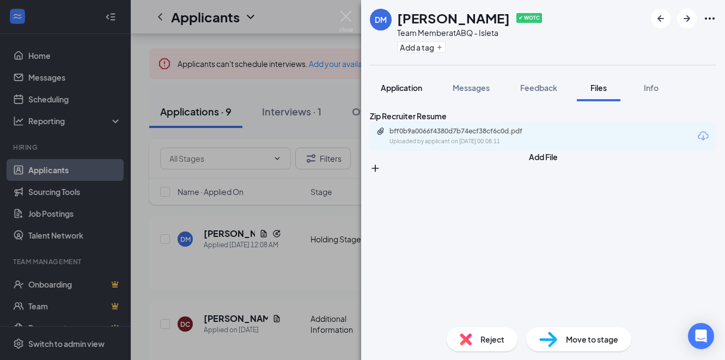
click at [412, 90] on span "Application" at bounding box center [401, 88] width 41 height 10
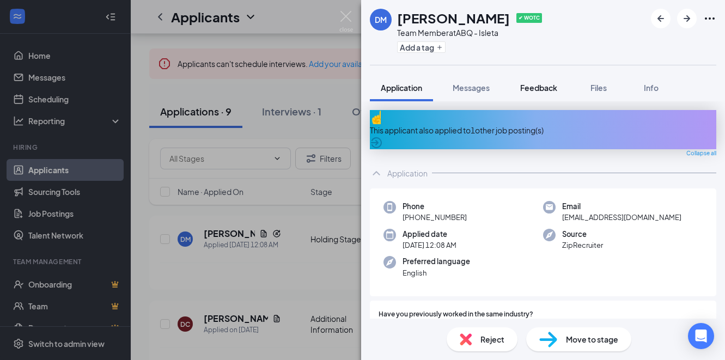
click at [537, 88] on span "Feedback" at bounding box center [538, 88] width 37 height 10
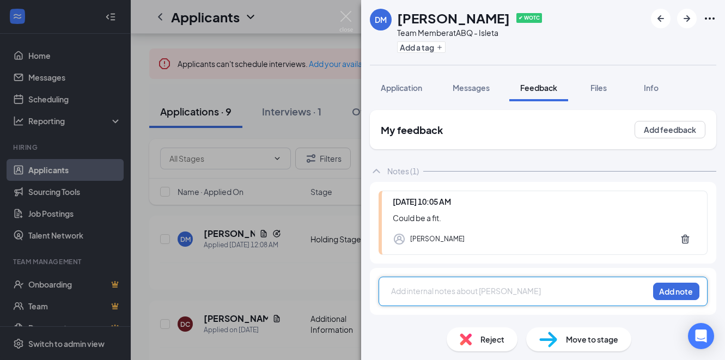
click at [462, 290] on div at bounding box center [520, 291] width 257 height 11
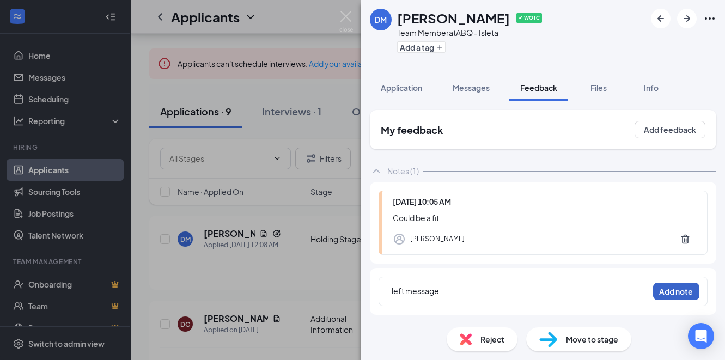
click at [660, 287] on button "Add note" at bounding box center [676, 291] width 46 height 17
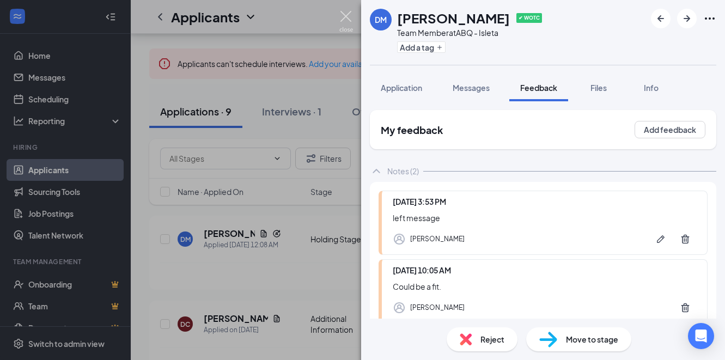
click at [344, 17] on img at bounding box center [346, 21] width 14 height 21
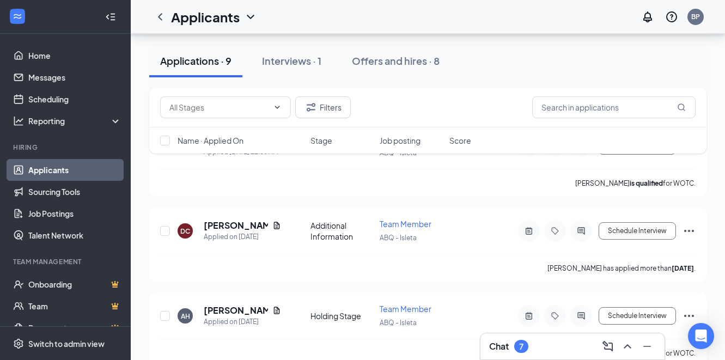
scroll to position [163, 0]
click at [242, 223] on h5 "[PERSON_NAME]" at bounding box center [236, 225] width 64 height 12
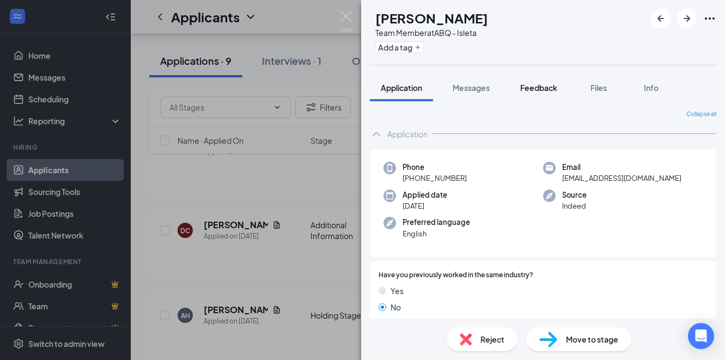
click at [534, 84] on span "Feedback" at bounding box center [538, 88] width 37 height 10
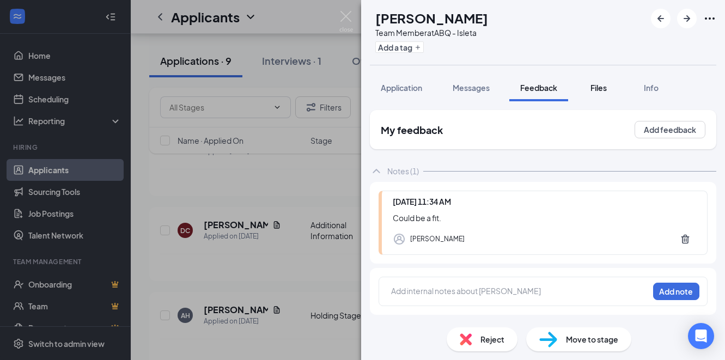
click at [602, 87] on span "Files" at bounding box center [599, 88] width 16 height 10
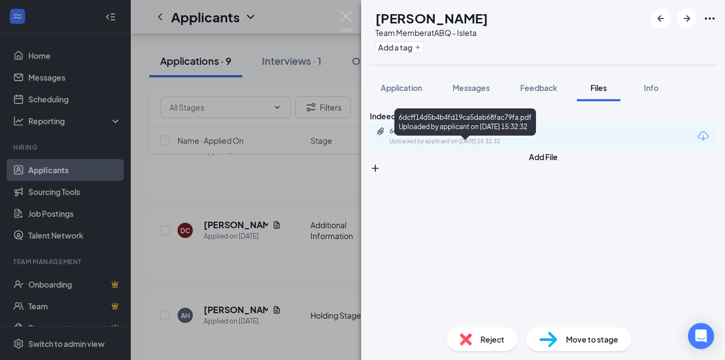
click at [546, 146] on div "6dcff14d5b4b4fd19ca5dab68fac79fa.pdf Uploaded by applicant on [DATE] 15:32:32" at bounding box center [464, 136] width 177 height 19
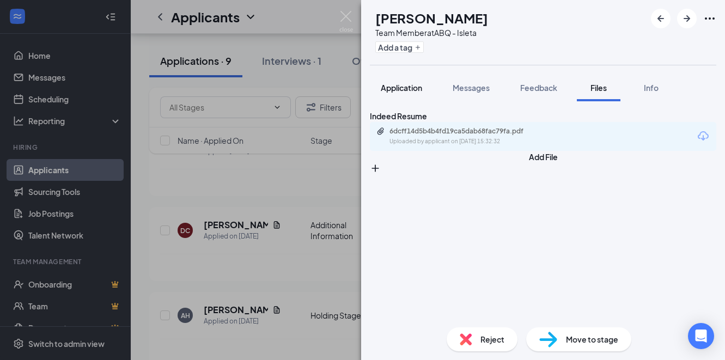
click at [387, 93] on button "Application" at bounding box center [401, 87] width 63 height 27
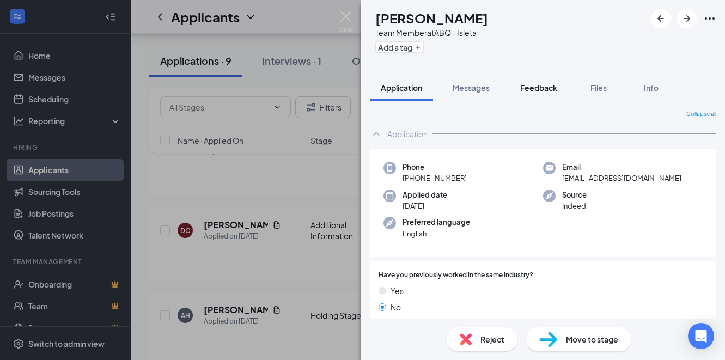
click at [546, 91] on span "Feedback" at bounding box center [538, 88] width 37 height 10
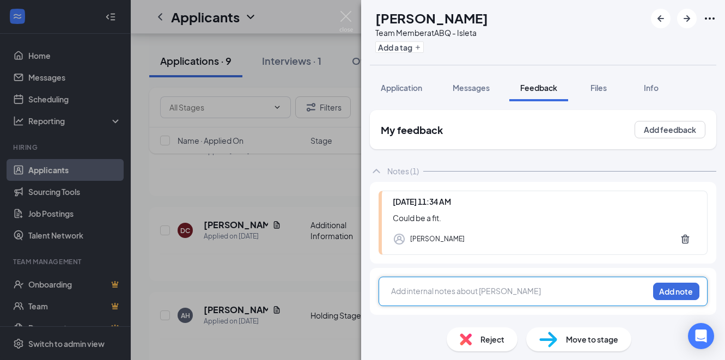
click at [446, 288] on div at bounding box center [520, 291] width 257 height 11
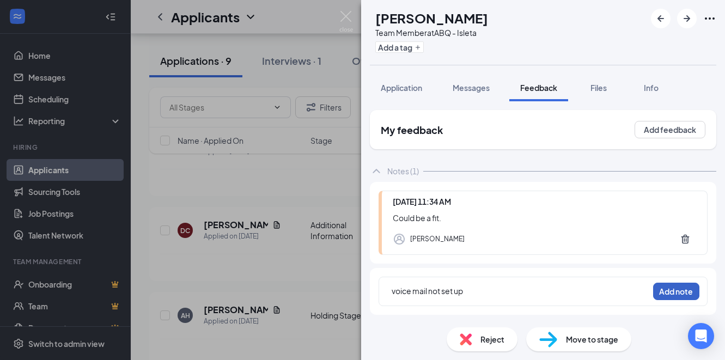
click at [677, 288] on button "Add note" at bounding box center [676, 291] width 46 height 17
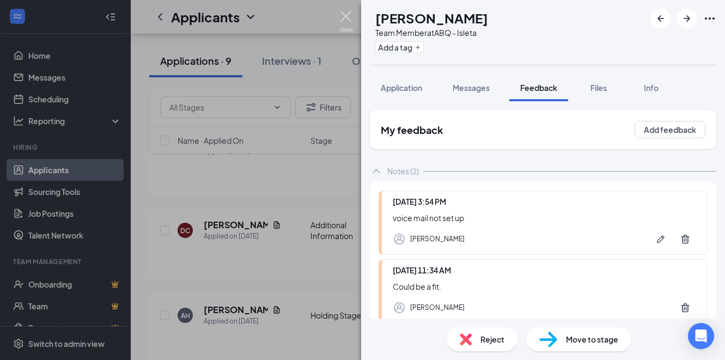
click at [347, 16] on img at bounding box center [346, 21] width 14 height 21
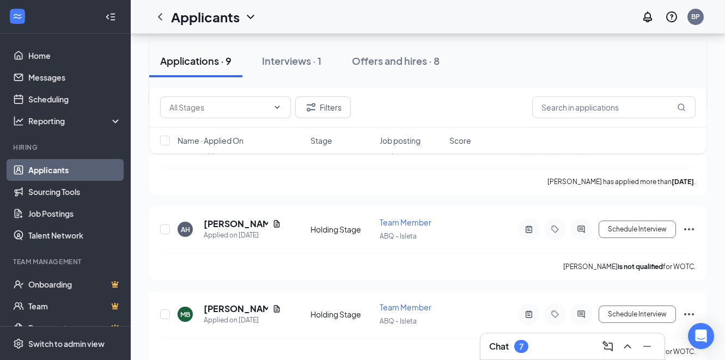
scroll to position [257, 0]
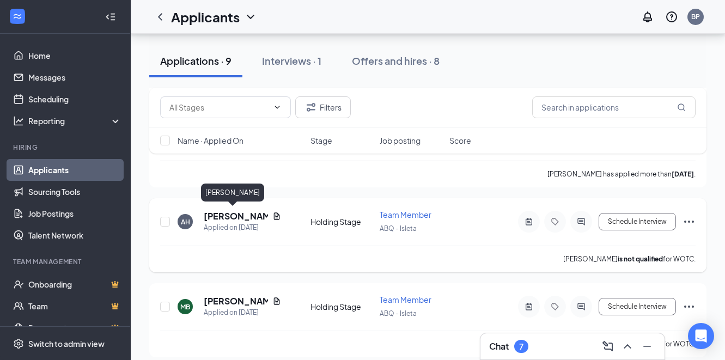
click at [235, 215] on h5 "[PERSON_NAME]" at bounding box center [236, 216] width 64 height 12
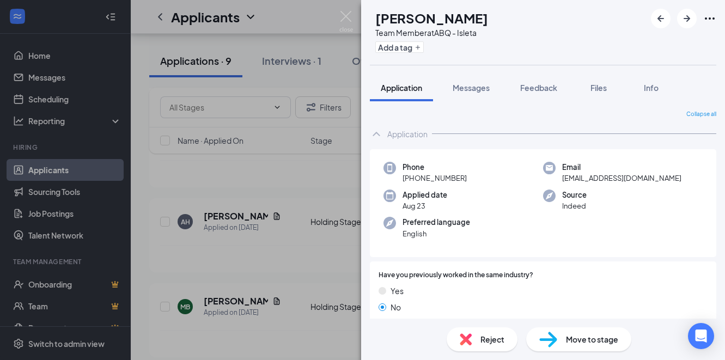
click at [415, 90] on span "Application" at bounding box center [401, 88] width 41 height 10
click at [415, 88] on span "Application" at bounding box center [401, 88] width 41 height 10
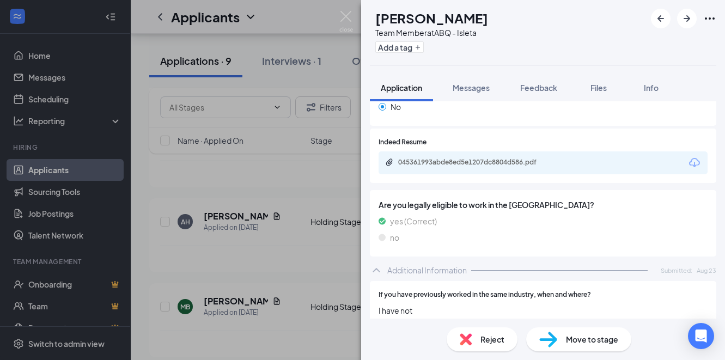
scroll to position [398, 0]
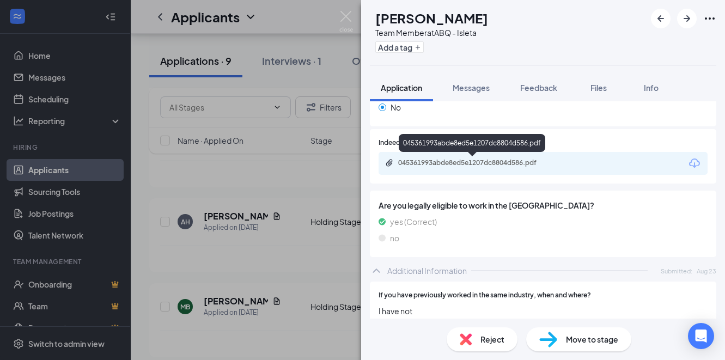
click at [418, 165] on div "045361993abde8ed5e1207dc8804d586.pdf" at bounding box center [474, 163] width 153 height 9
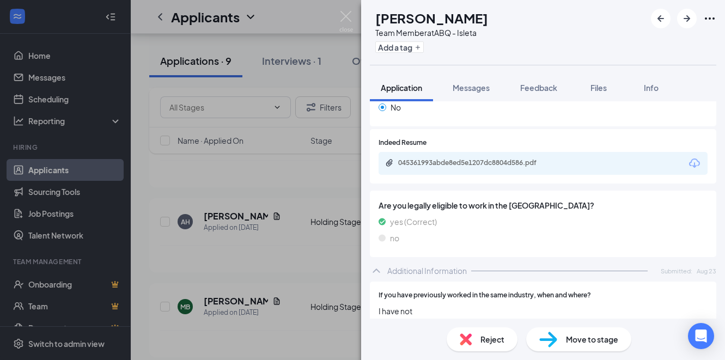
click at [268, 266] on div "AH [PERSON_NAME] Team Member at ABQ - Isleta Add a tag Application Messages Fee…" at bounding box center [362, 180] width 725 height 360
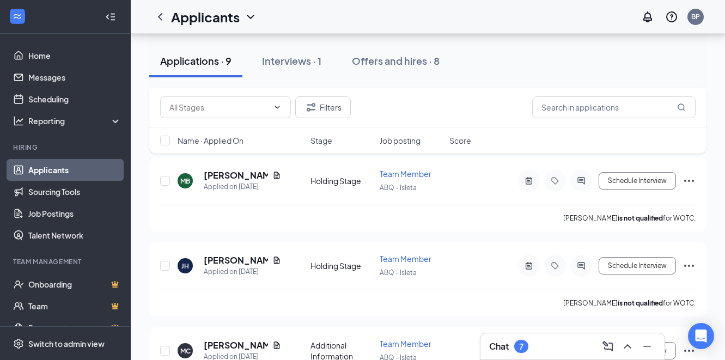
scroll to position [346, 0]
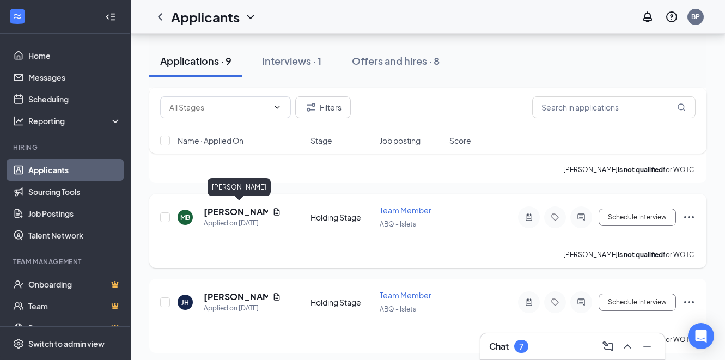
click at [239, 214] on h5 "[PERSON_NAME]" at bounding box center [236, 212] width 64 height 12
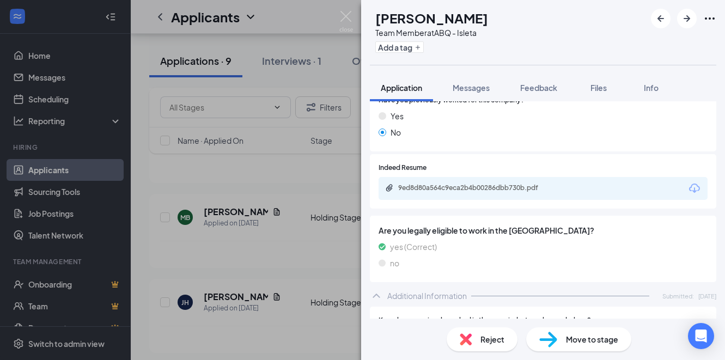
scroll to position [369, 0]
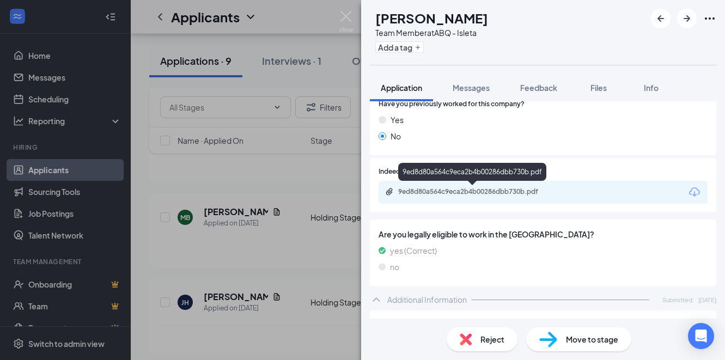
click at [414, 191] on div "9ed8d80a564c9eca2b4b00286dbb730b.pdf" at bounding box center [474, 191] width 153 height 9
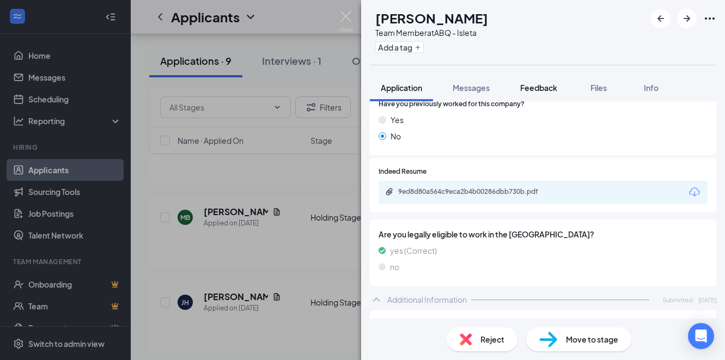
click at [526, 88] on span "Feedback" at bounding box center [538, 88] width 37 height 10
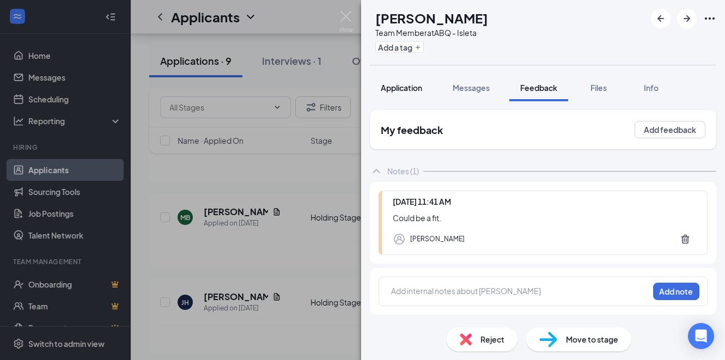
click at [414, 88] on span "Application" at bounding box center [401, 88] width 41 height 10
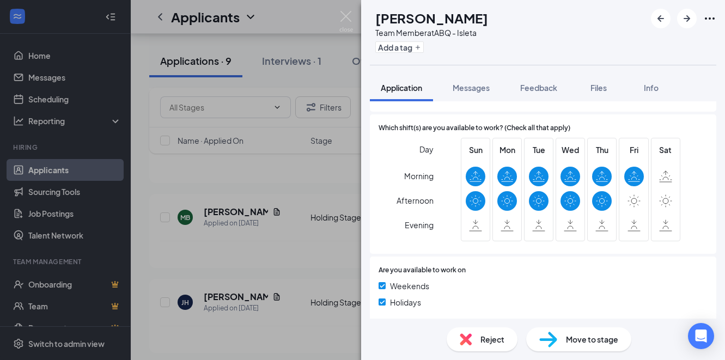
scroll to position [422, 0]
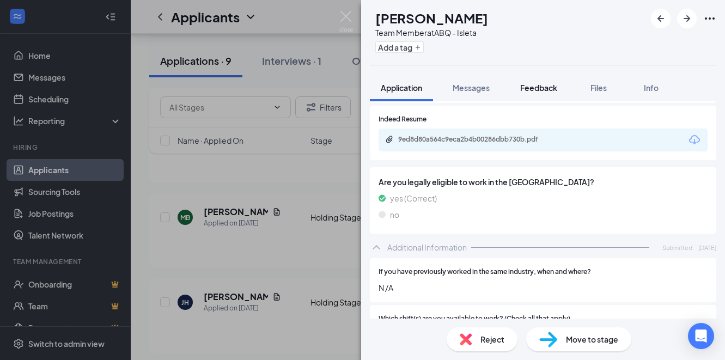
click at [547, 86] on span "Feedback" at bounding box center [538, 88] width 37 height 10
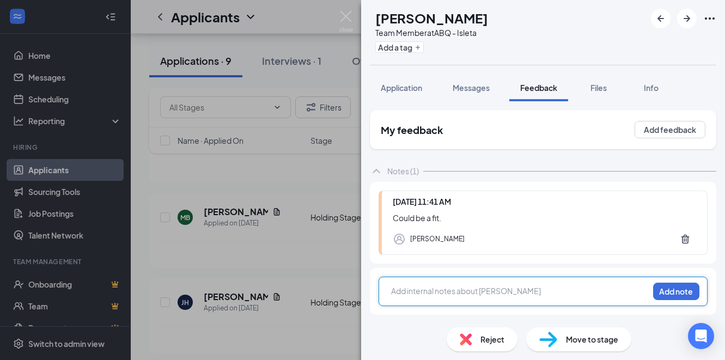
click at [427, 294] on div at bounding box center [520, 291] width 257 height 11
click at [442, 289] on div "left message" at bounding box center [520, 291] width 257 height 11
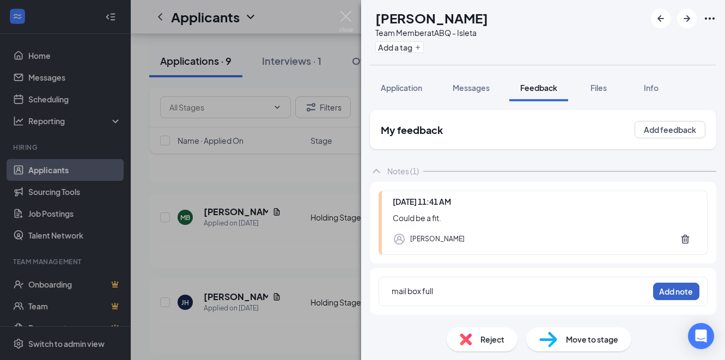
click at [660, 296] on button "Add note" at bounding box center [676, 291] width 46 height 17
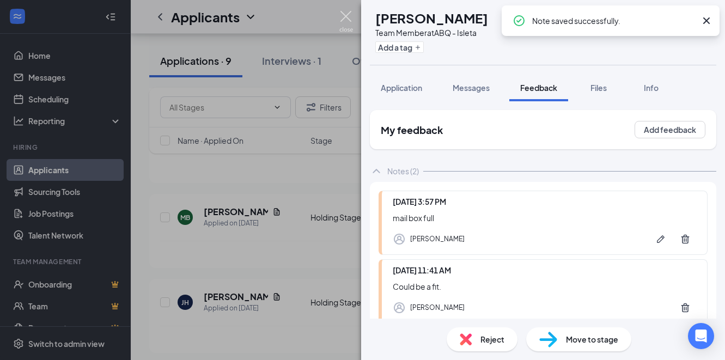
click at [342, 13] on img at bounding box center [346, 21] width 14 height 21
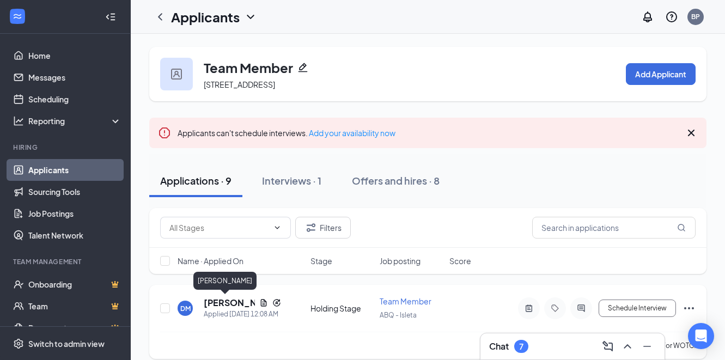
click at [238, 306] on h5 "[PERSON_NAME]" at bounding box center [229, 303] width 51 height 12
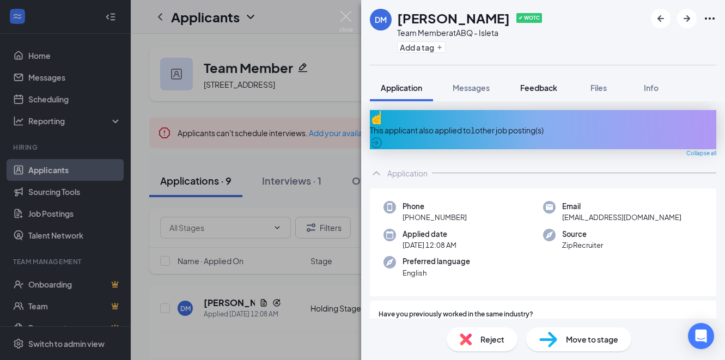
click at [542, 87] on span "Feedback" at bounding box center [538, 88] width 37 height 10
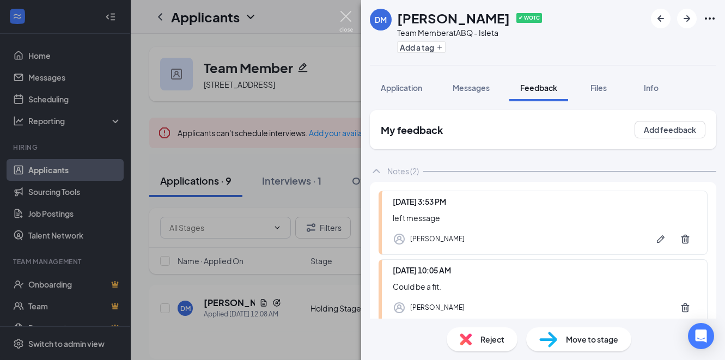
click at [349, 14] on img at bounding box center [346, 21] width 14 height 21
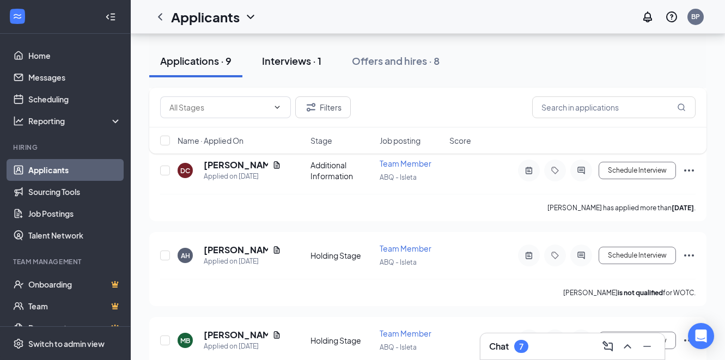
scroll to position [220, 0]
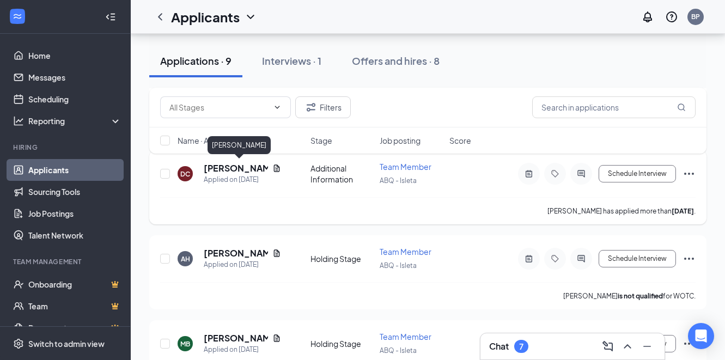
click at [242, 170] on h5 "[PERSON_NAME]" at bounding box center [236, 168] width 64 height 12
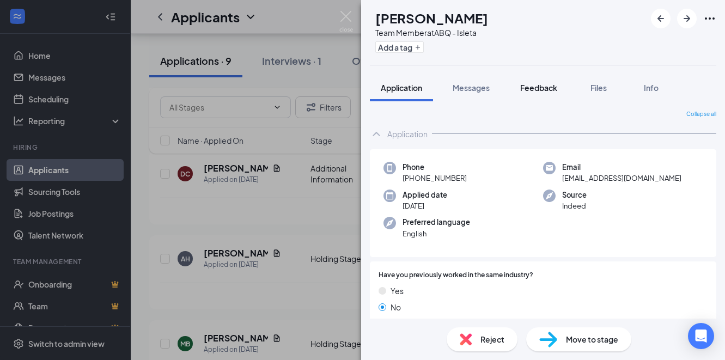
click at [537, 88] on span "Feedback" at bounding box center [538, 88] width 37 height 10
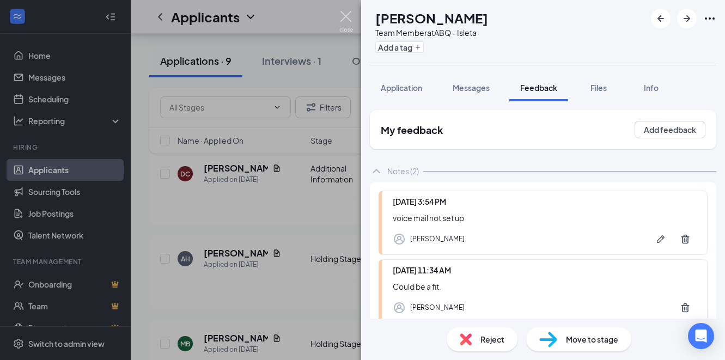
click at [348, 16] on img at bounding box center [346, 21] width 14 height 21
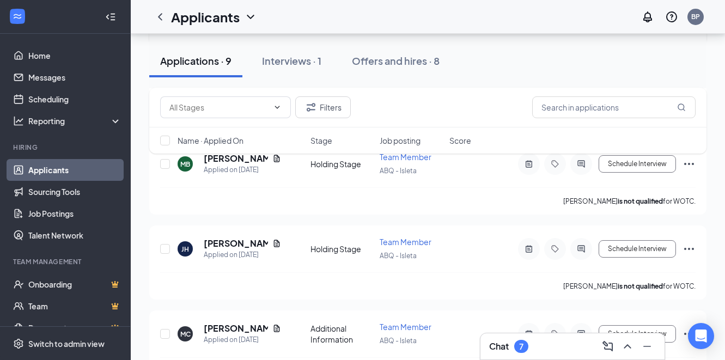
scroll to position [406, 0]
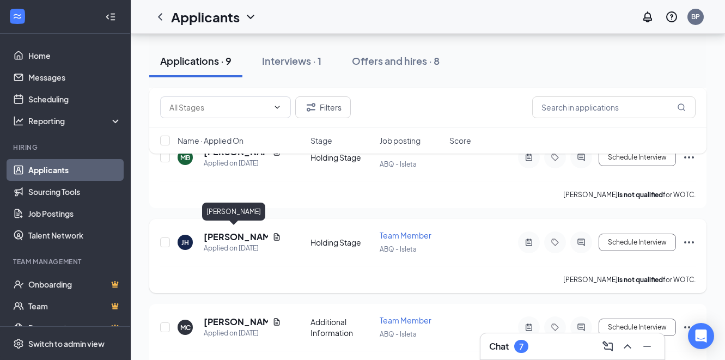
click at [224, 231] on h5 "[PERSON_NAME]" at bounding box center [236, 237] width 64 height 12
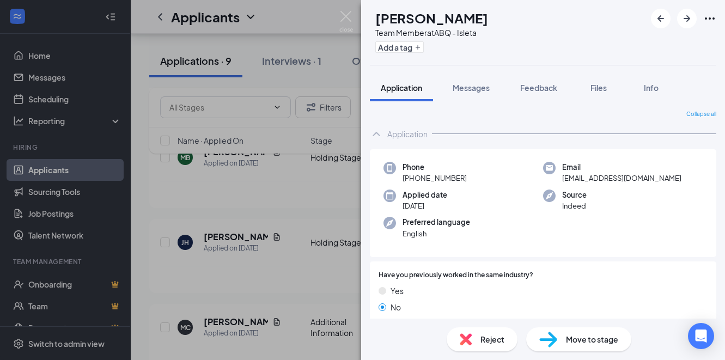
click at [413, 85] on span "Application" at bounding box center [401, 88] width 41 height 10
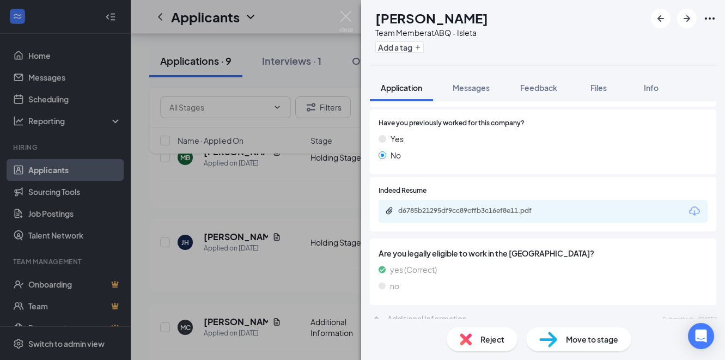
scroll to position [338, 0]
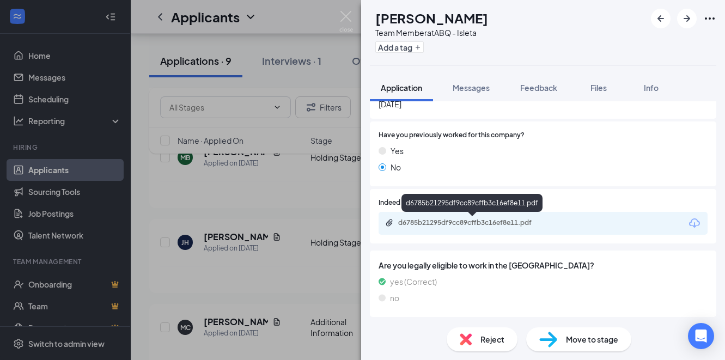
click at [444, 220] on div "d6785b21295df9cc89cffb3c16ef8e11.pdf" at bounding box center [474, 222] width 153 height 9
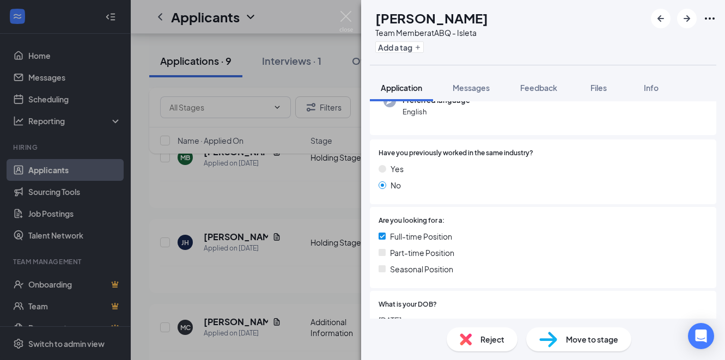
scroll to position [0, 0]
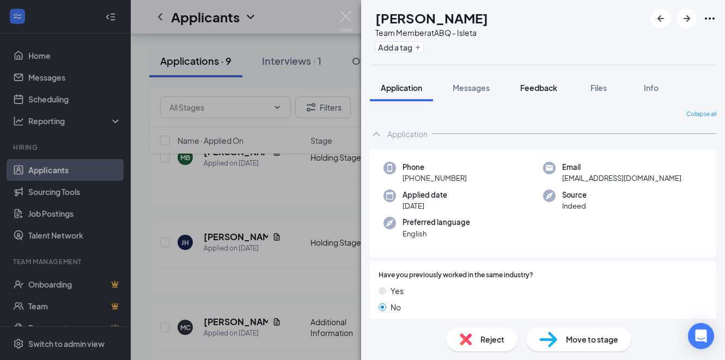
click at [538, 89] on span "Feedback" at bounding box center [538, 88] width 37 height 10
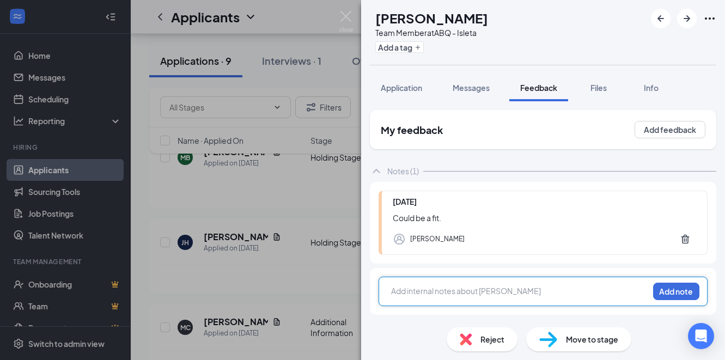
click at [438, 291] on div at bounding box center [520, 291] width 257 height 11
click at [666, 291] on button "Add note" at bounding box center [676, 291] width 46 height 17
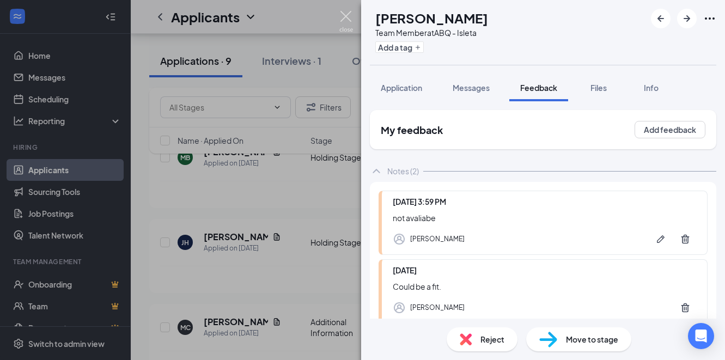
click at [346, 11] on img at bounding box center [346, 21] width 14 height 21
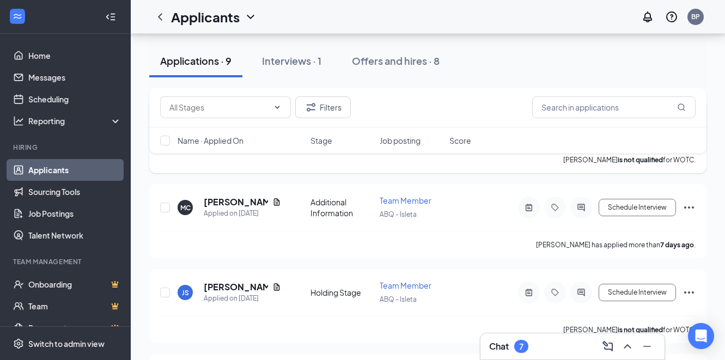
scroll to position [527, 0]
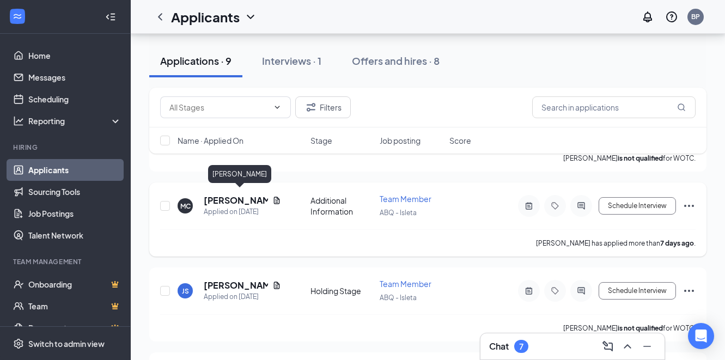
click at [247, 195] on h5 "[PERSON_NAME]" at bounding box center [236, 201] width 64 height 12
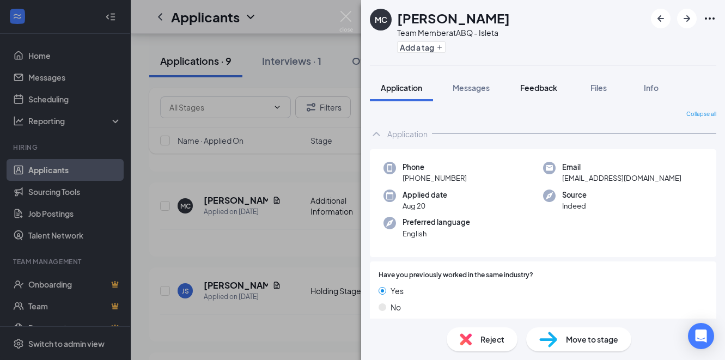
click at [534, 89] on span "Feedback" at bounding box center [538, 88] width 37 height 10
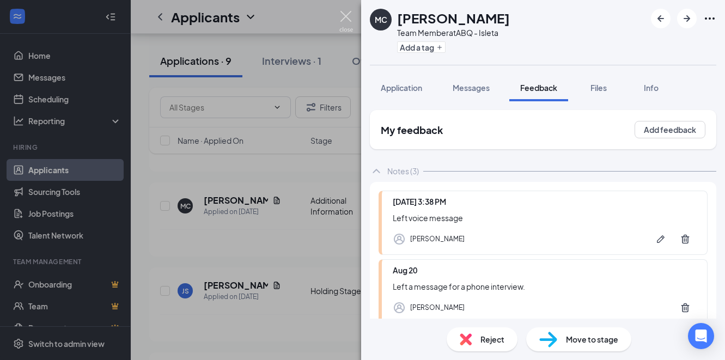
click at [346, 15] on img at bounding box center [346, 21] width 14 height 21
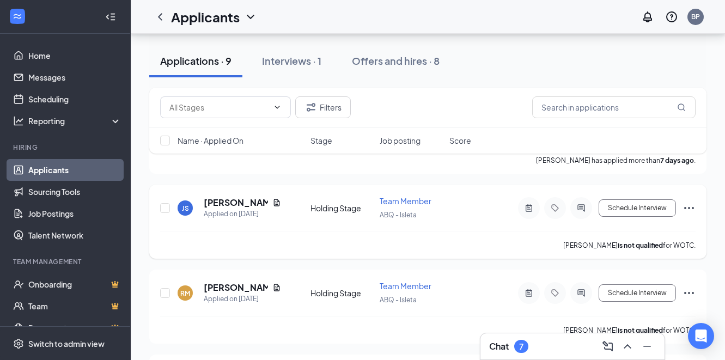
scroll to position [611, 0]
click at [229, 202] on h5 "[PERSON_NAME]" at bounding box center [236, 202] width 64 height 12
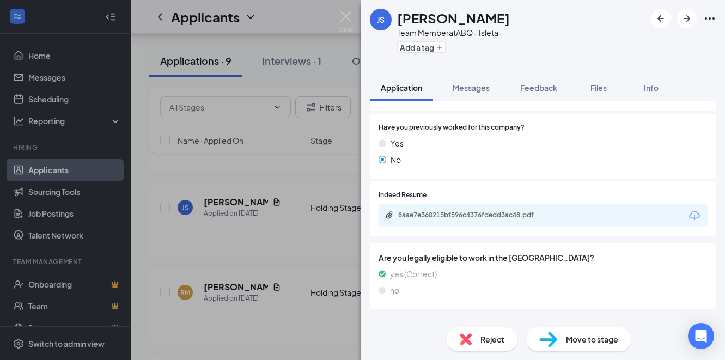
scroll to position [390, 0]
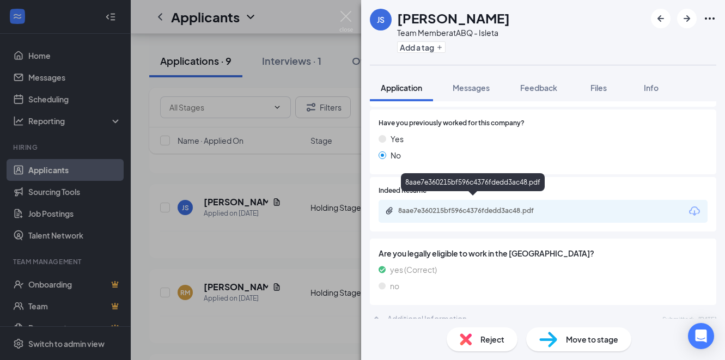
click at [464, 208] on div "8aae7e360215bf596c4376fdedd3ac48.pdf" at bounding box center [473, 211] width 177 height 10
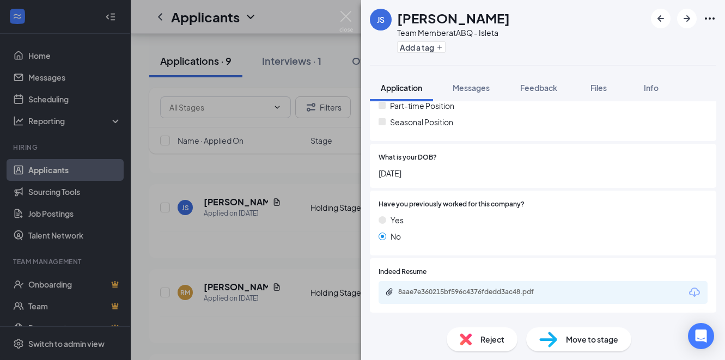
scroll to position [301, 0]
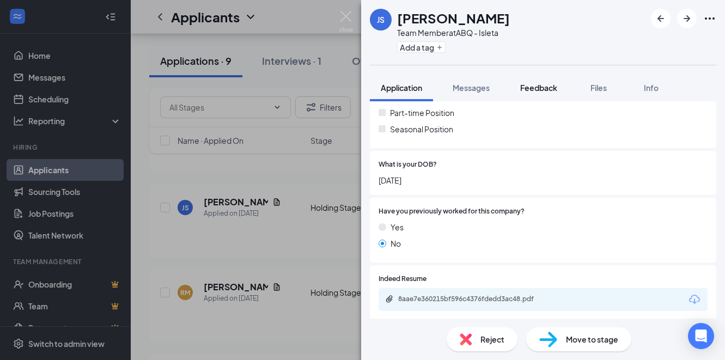
click at [543, 87] on span "Feedback" at bounding box center [538, 88] width 37 height 10
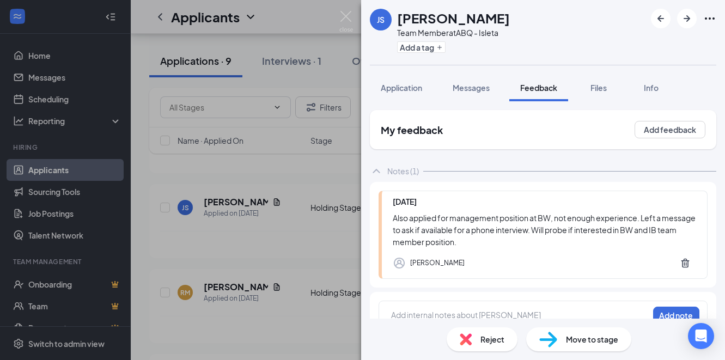
scroll to position [20, 0]
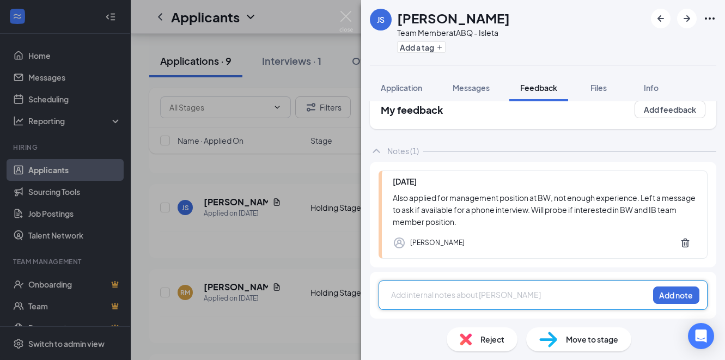
click at [461, 294] on div at bounding box center [520, 294] width 257 height 11
click at [399, 291] on div at bounding box center [520, 294] width 257 height 11
click at [414, 294] on div at bounding box center [520, 294] width 257 height 11
click at [395, 296] on span "set up for phone Screen 10am on 8/27" at bounding box center [459, 295] width 135 height 10
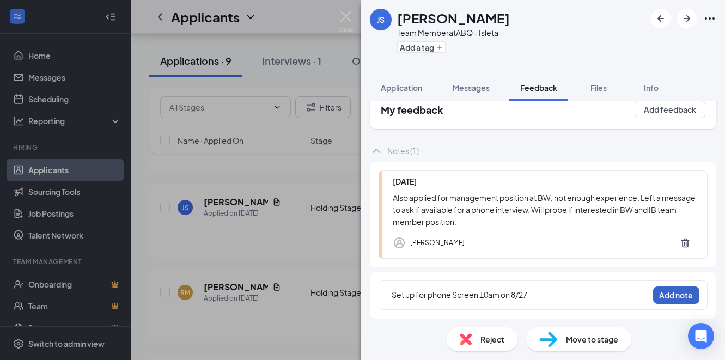
click at [670, 293] on button "Add note" at bounding box center [676, 295] width 46 height 17
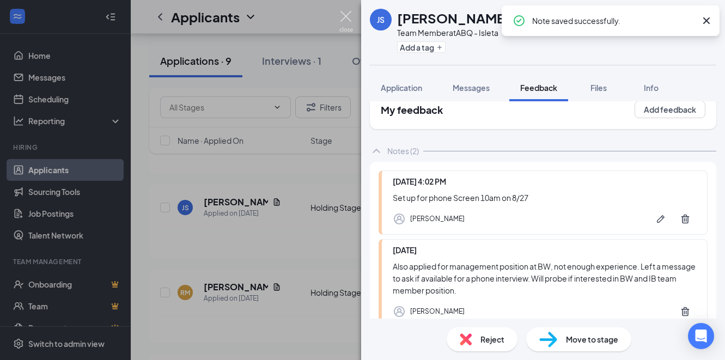
click at [344, 14] on img at bounding box center [346, 21] width 14 height 21
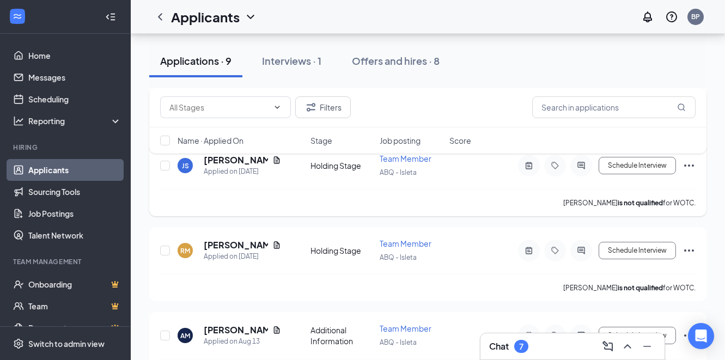
scroll to position [655, 0]
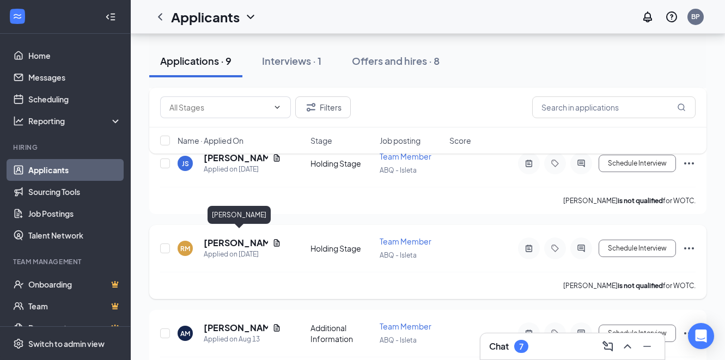
click at [255, 237] on h5 "[PERSON_NAME]" at bounding box center [236, 243] width 64 height 12
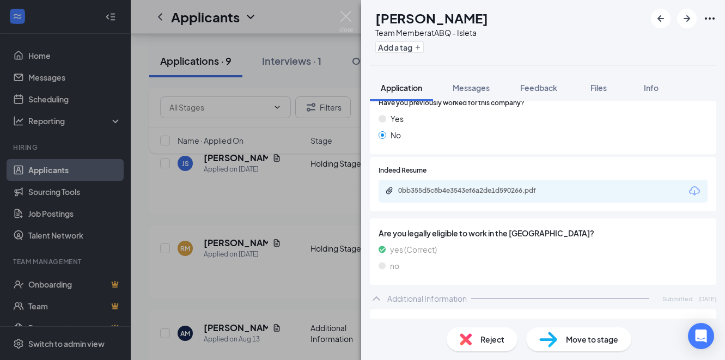
scroll to position [376, 0]
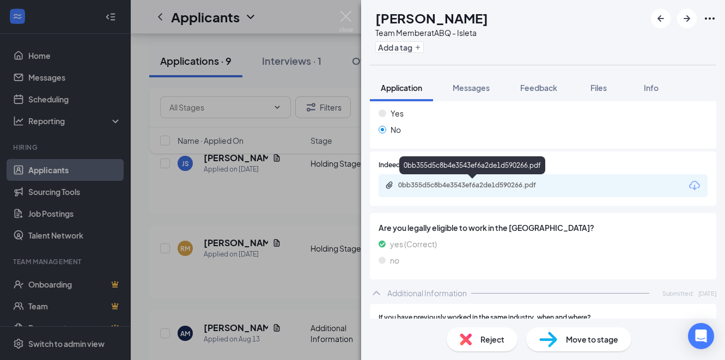
click at [432, 190] on div "0bb355d5c8b4e3543ef6a2de1d590266.pdf" at bounding box center [473, 186] width 177 height 10
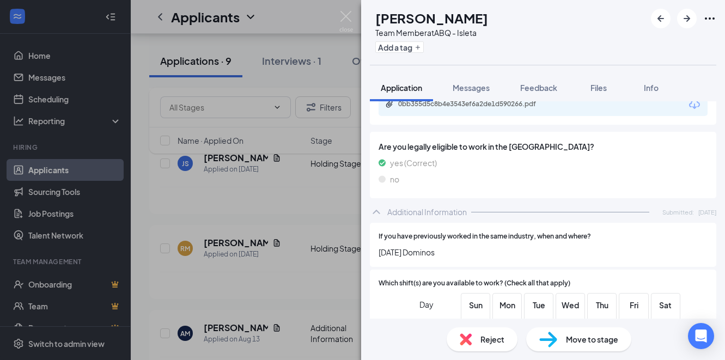
scroll to position [441, 0]
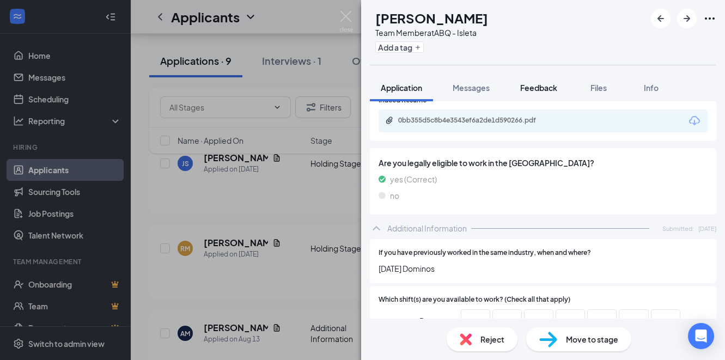
click at [526, 89] on span "Feedback" at bounding box center [538, 88] width 37 height 10
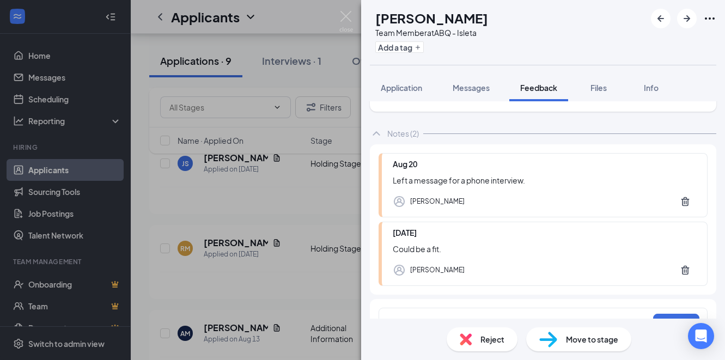
scroll to position [65, 0]
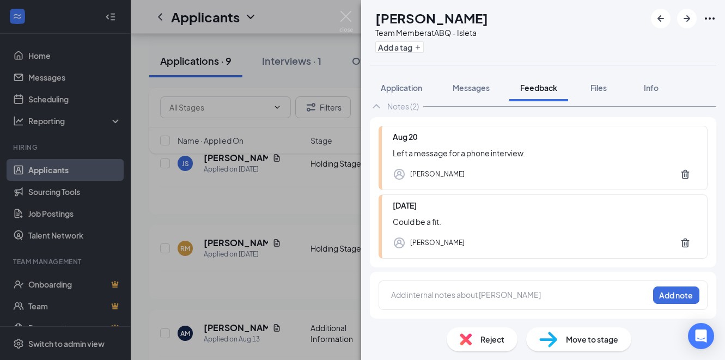
click at [456, 294] on div at bounding box center [520, 294] width 257 height 11
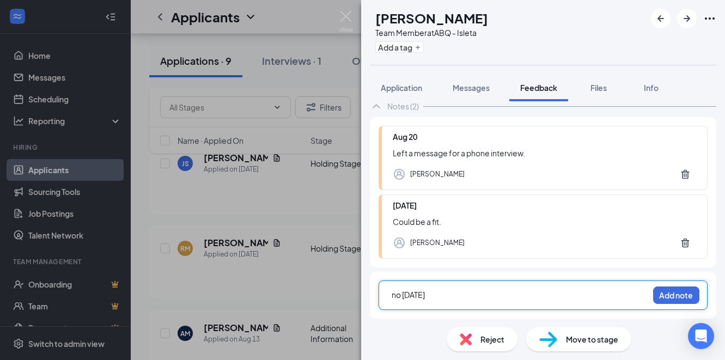
click at [394, 297] on span "no [DATE]" at bounding box center [408, 295] width 33 height 10
click at [661, 294] on button "Add note" at bounding box center [676, 295] width 46 height 17
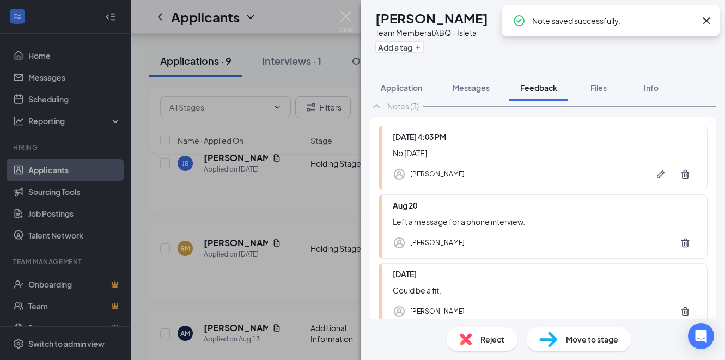
click at [491, 333] on span "Reject" at bounding box center [493, 339] width 24 height 12
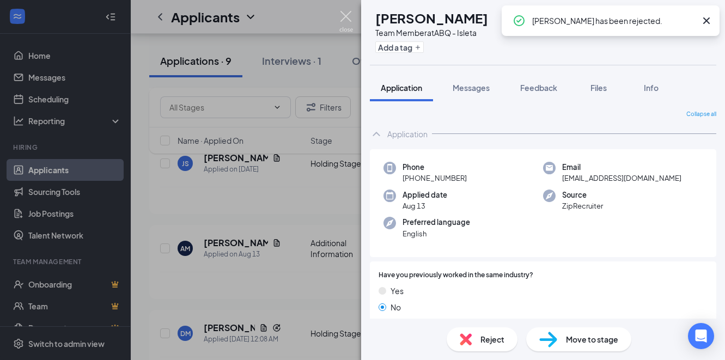
click at [346, 16] on img at bounding box center [346, 21] width 14 height 21
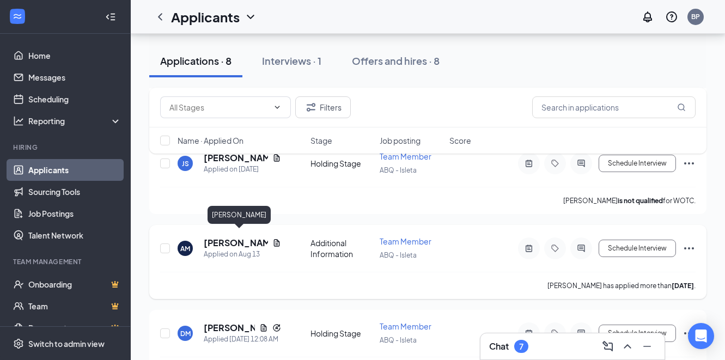
click at [235, 237] on h5 "[PERSON_NAME]" at bounding box center [236, 243] width 64 height 12
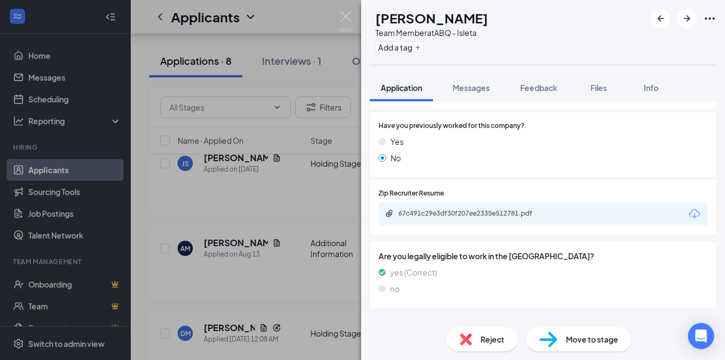
scroll to position [361, 0]
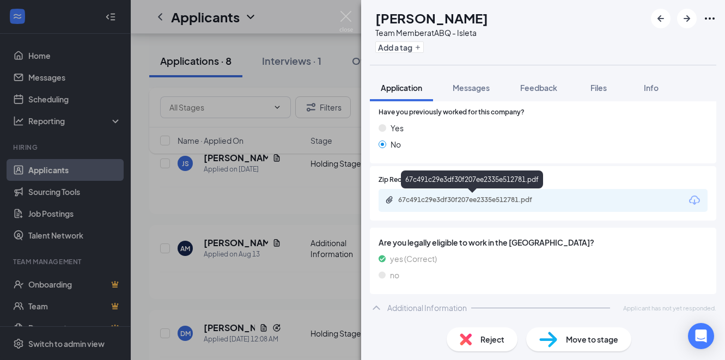
click at [425, 199] on div "67c491c29e3df30f207ee2335e512781.pdf" at bounding box center [474, 200] width 153 height 9
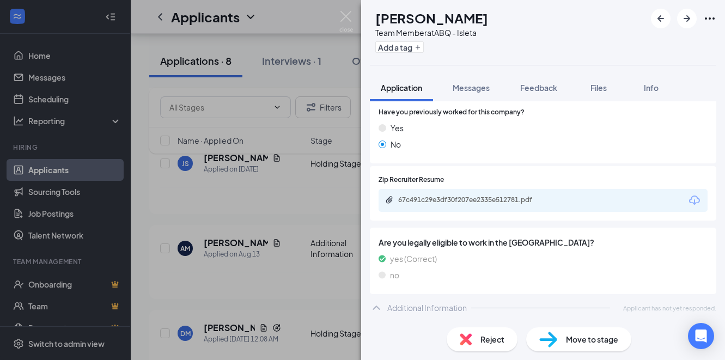
click at [412, 83] on span "Application" at bounding box center [401, 88] width 41 height 10
click at [378, 308] on icon "ChevronUp" at bounding box center [376, 308] width 7 height 4
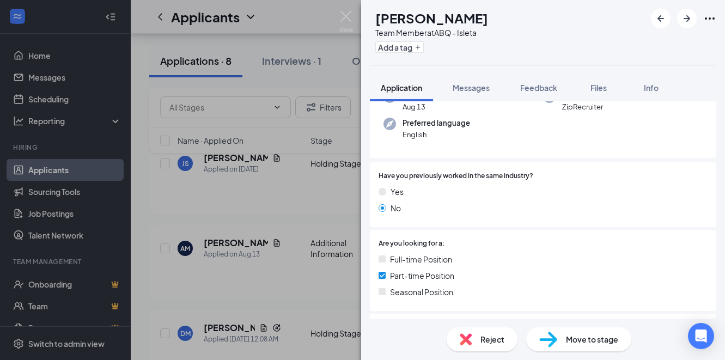
scroll to position [0, 0]
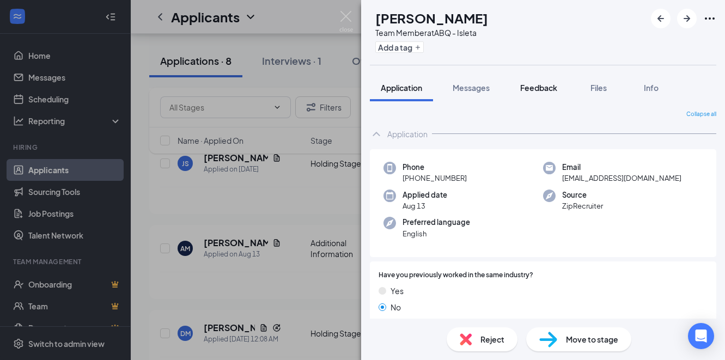
click at [540, 89] on span "Feedback" at bounding box center [538, 88] width 37 height 10
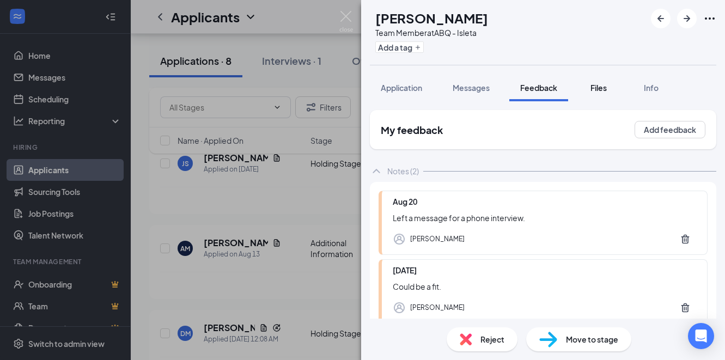
click at [598, 88] on span "Files" at bounding box center [599, 88] width 16 height 10
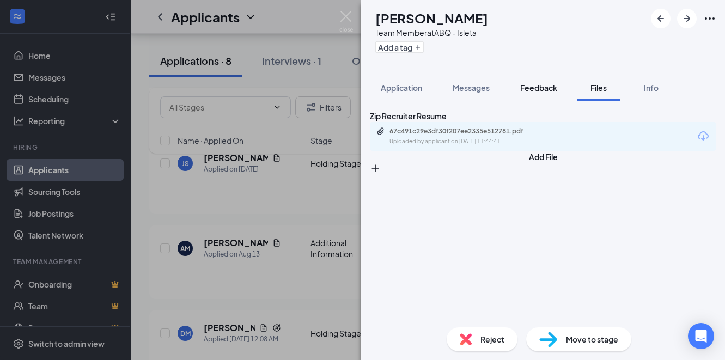
click at [542, 89] on span "Feedback" at bounding box center [538, 88] width 37 height 10
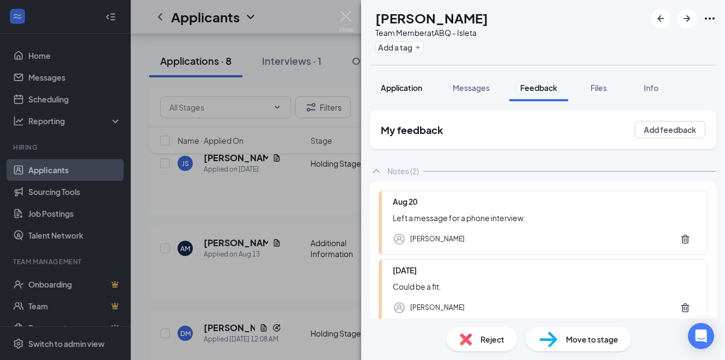
click at [404, 89] on span "Application" at bounding box center [401, 88] width 41 height 10
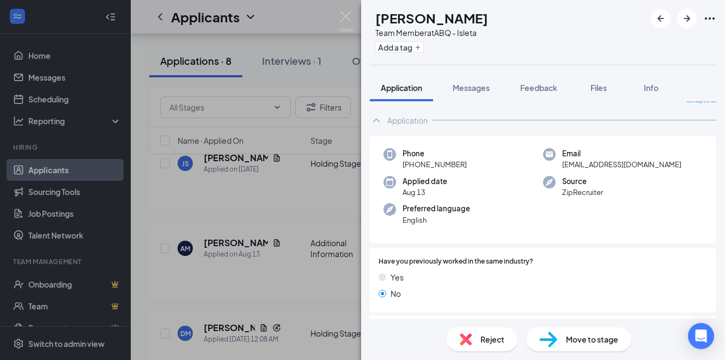
scroll to position [16, 0]
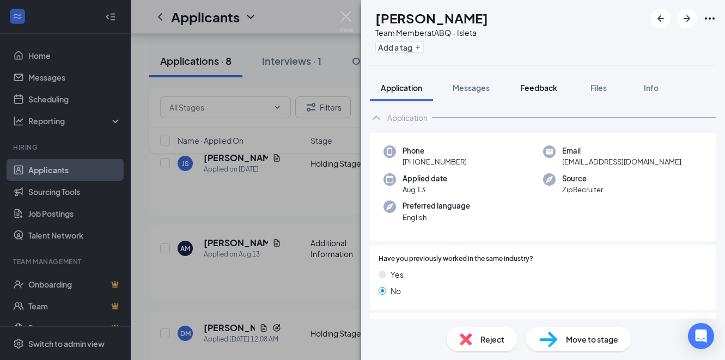
click at [534, 87] on span "Feedback" at bounding box center [538, 88] width 37 height 10
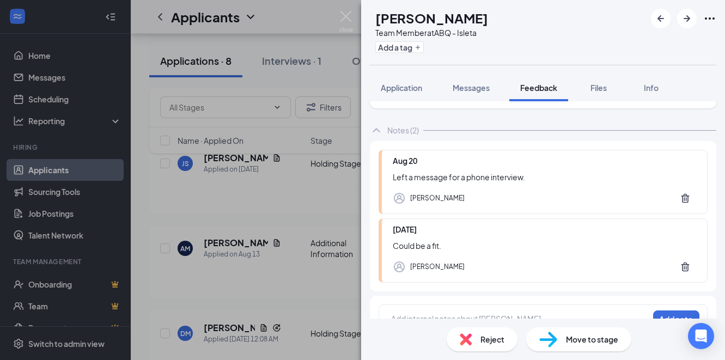
scroll to position [65, 0]
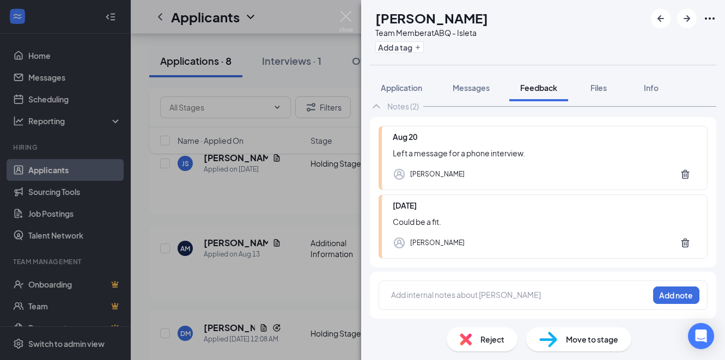
click at [432, 295] on div at bounding box center [520, 294] width 257 height 11
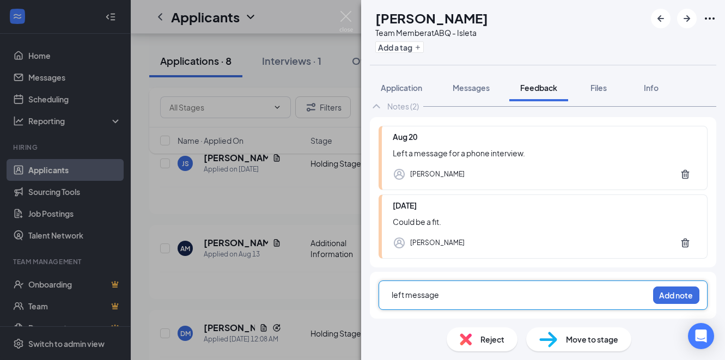
click at [393, 295] on span "left message" at bounding box center [415, 295] width 47 height 10
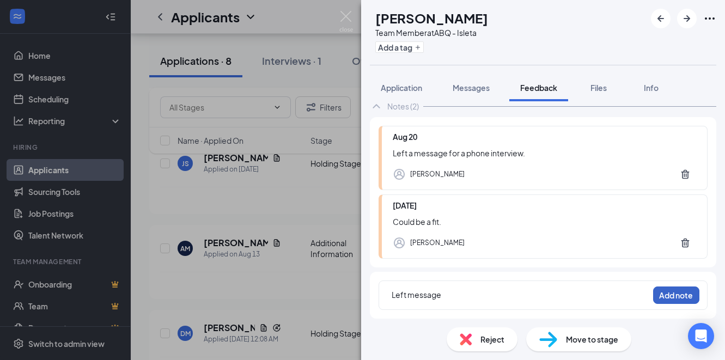
click at [675, 289] on button "Add note" at bounding box center [676, 295] width 46 height 17
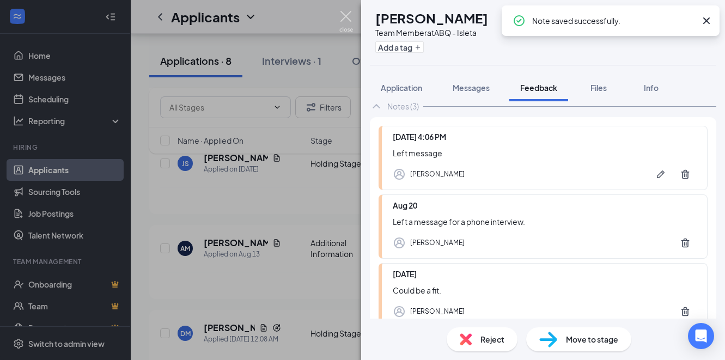
click at [345, 16] on img at bounding box center [346, 21] width 14 height 21
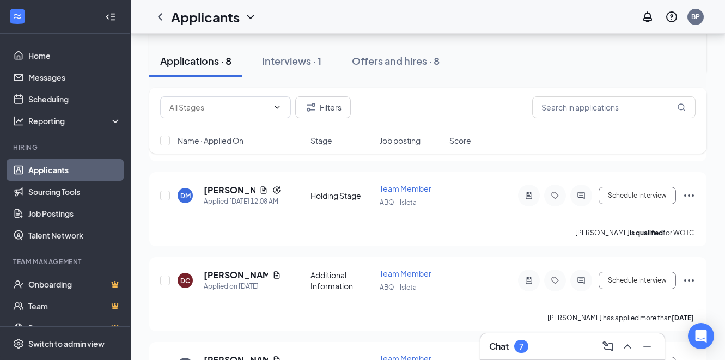
scroll to position [787, 0]
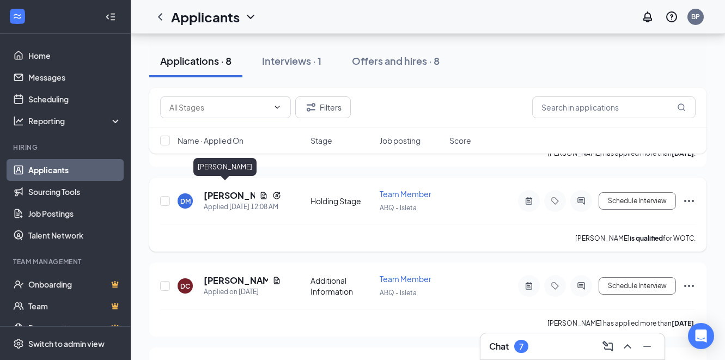
click at [238, 191] on h5 "[PERSON_NAME]" at bounding box center [229, 196] width 51 height 12
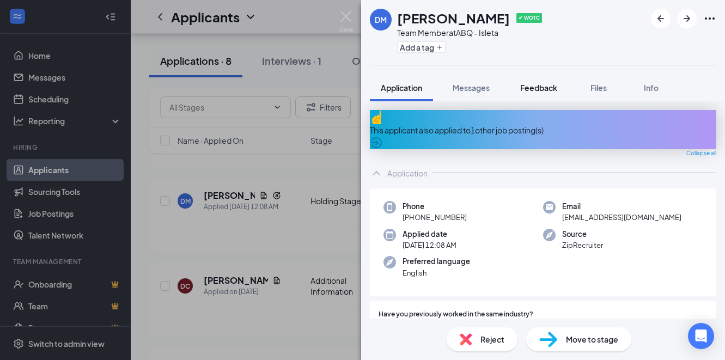
click at [547, 90] on span "Feedback" at bounding box center [538, 88] width 37 height 10
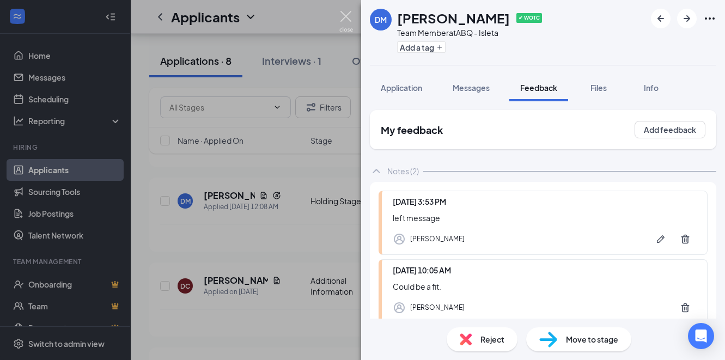
click at [345, 14] on img at bounding box center [346, 21] width 14 height 21
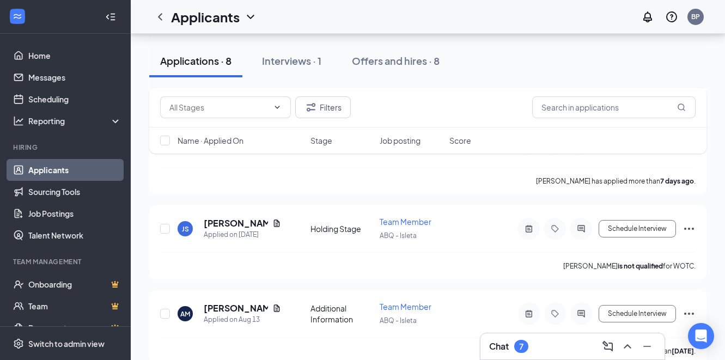
scroll to position [1274, 0]
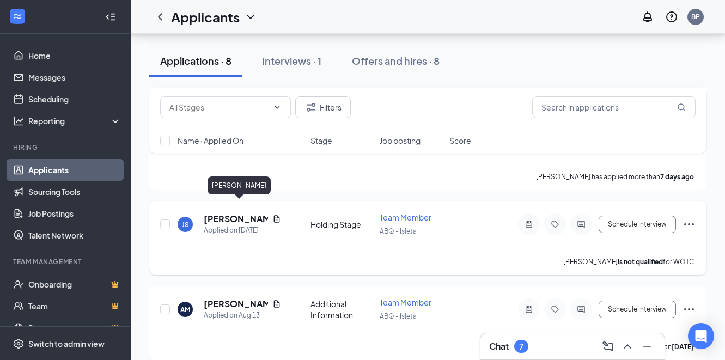
click at [230, 213] on h5 "[PERSON_NAME]" at bounding box center [236, 219] width 64 height 12
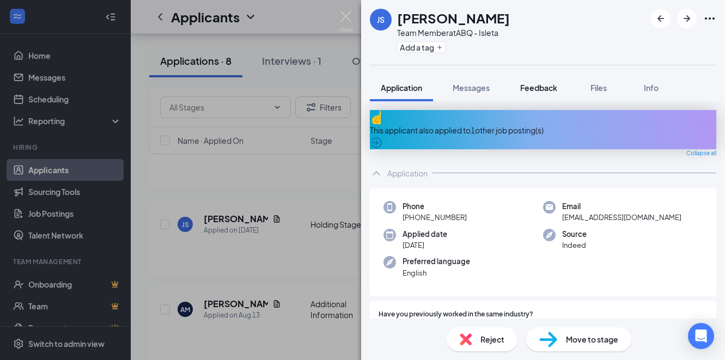
click at [530, 91] on span "Feedback" at bounding box center [538, 88] width 37 height 10
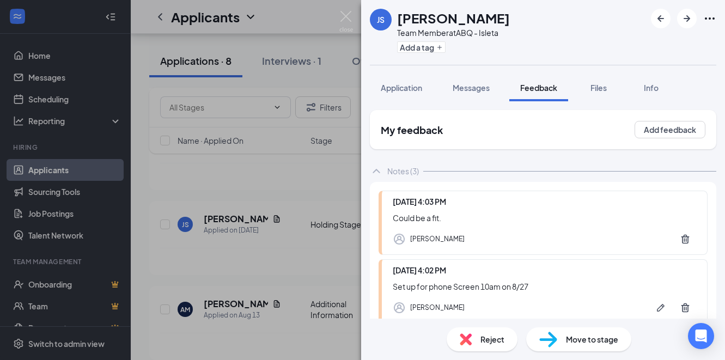
click at [343, 9] on div "JS [PERSON_NAME] Team Member at ABQ - Isleta Add a tag Application Messages Fee…" at bounding box center [362, 180] width 725 height 360
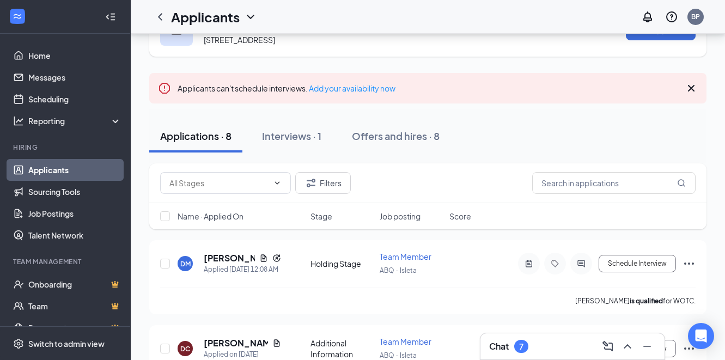
scroll to position [42, 0]
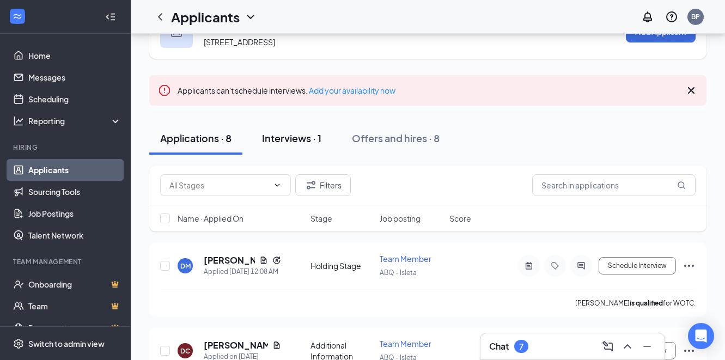
click at [286, 137] on div "Interviews · 1" at bounding box center [291, 138] width 59 height 14
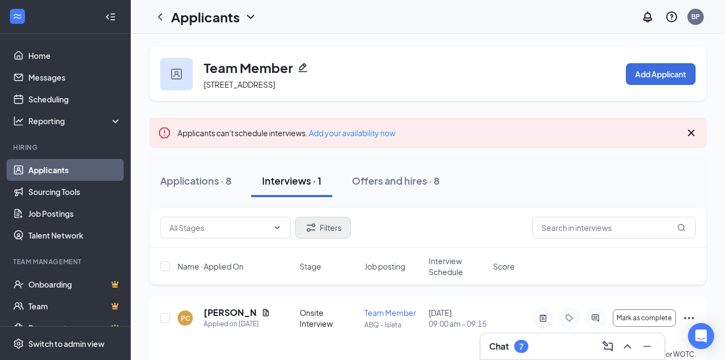
scroll to position [21, 0]
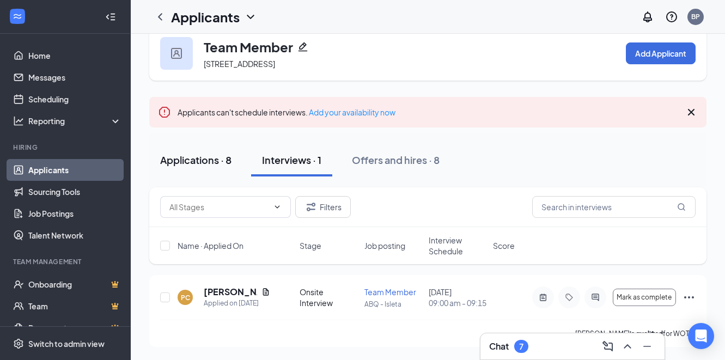
click at [214, 160] on div "Applications · 8" at bounding box center [195, 160] width 71 height 14
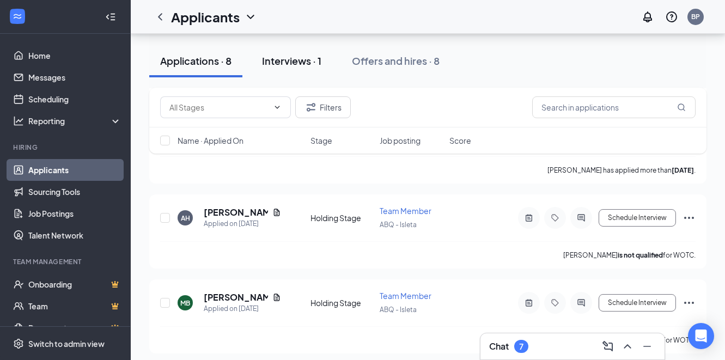
scroll to position [263, 0]
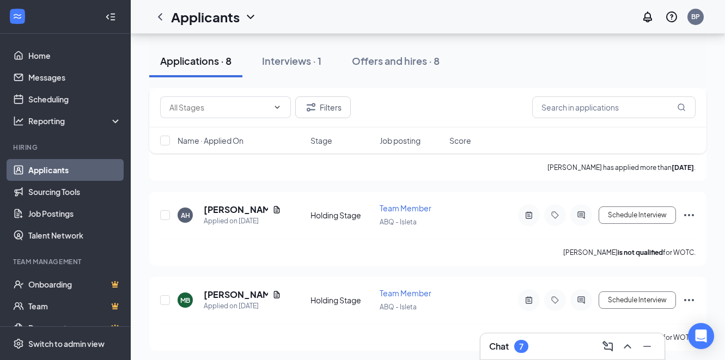
click at [190, 60] on div "Applications · 8" at bounding box center [195, 61] width 71 height 14
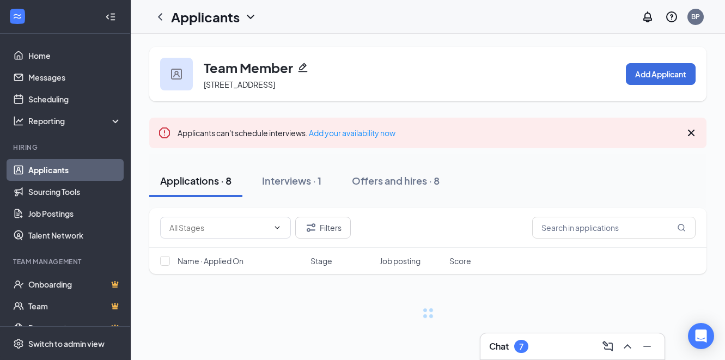
scroll to position [0, 0]
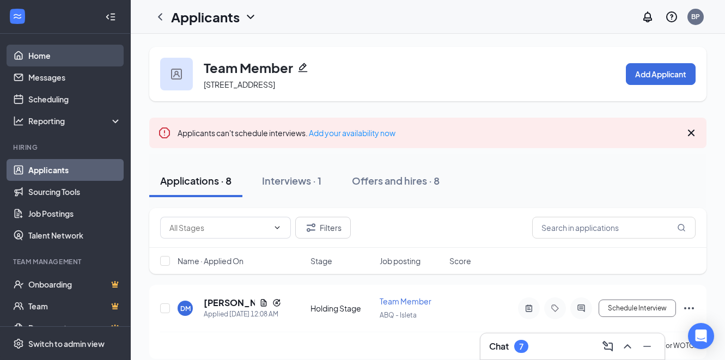
click at [57, 56] on link "Home" at bounding box center [74, 56] width 93 height 22
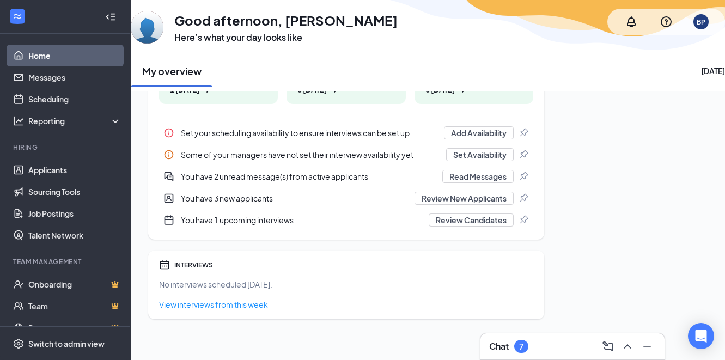
scroll to position [180, 0]
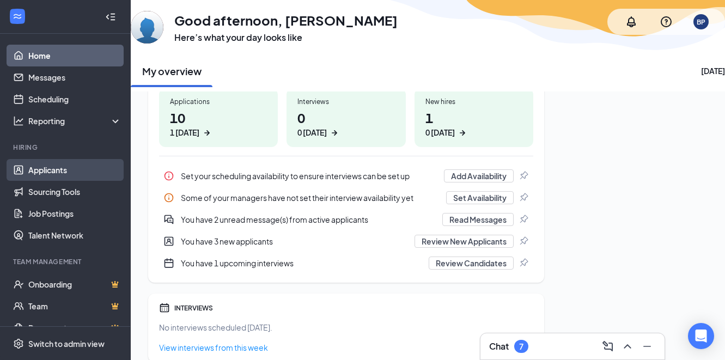
click at [77, 174] on link "Applicants" at bounding box center [74, 170] width 93 height 22
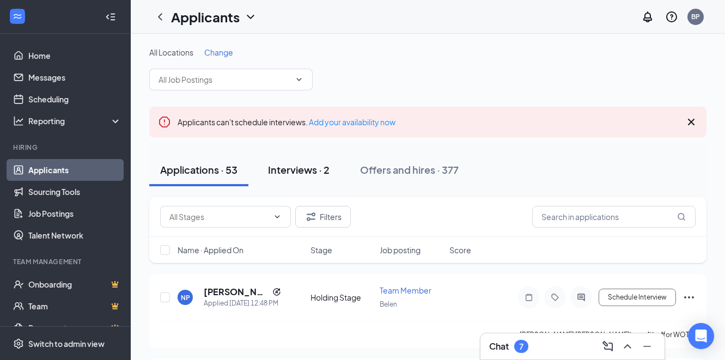
click at [278, 174] on div "Interviews · 2" at bounding box center [299, 170] width 62 height 14
